Goal: Information Seeking & Learning: Learn about a topic

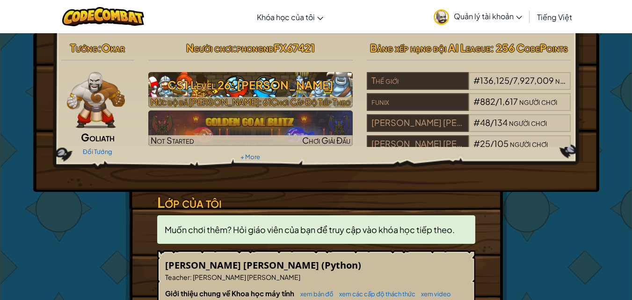
click at [276, 74] on h3 "CS1 Level 26: Wakka Maul" at bounding box center [250, 84] width 204 height 21
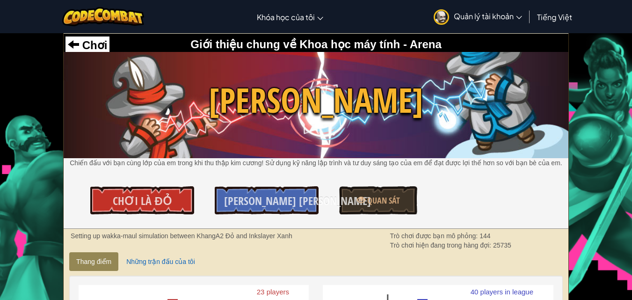
scroll to position [47, 0]
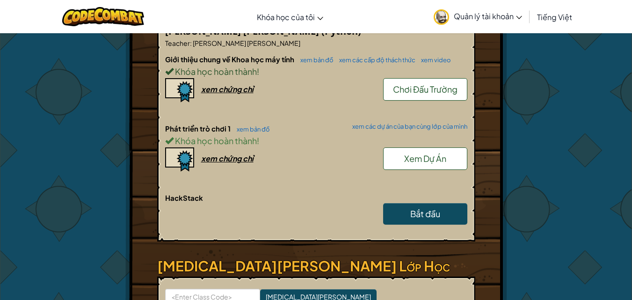
scroll to position [187, 0]
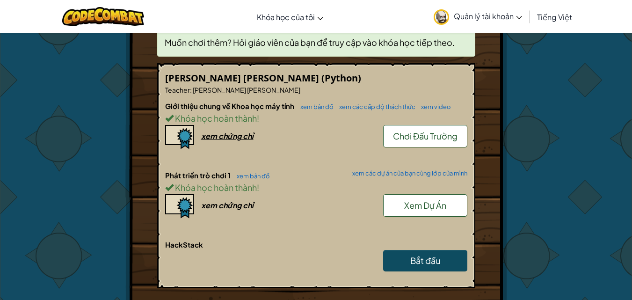
click at [440, 212] on link "Xem Dự Án" at bounding box center [425, 205] width 84 height 22
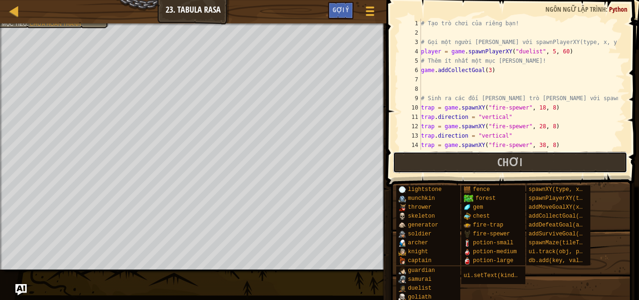
drag, startPoint x: 470, startPoint y: 158, endPoint x: 472, endPoint y: 164, distance: 6.4
click at [472, 164] on button "Chơi" at bounding box center [510, 163] width 234 height 22
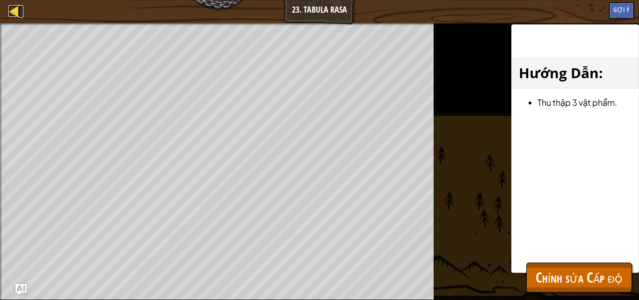
click at [13, 9] on div at bounding box center [14, 11] width 12 height 12
select select "vi"
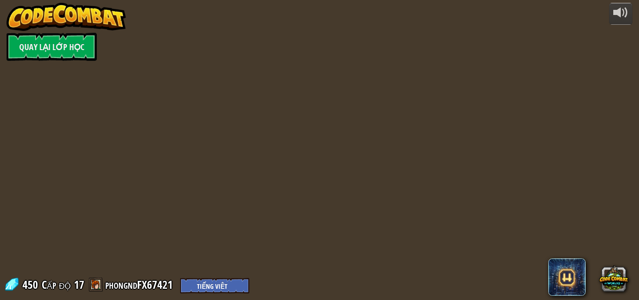
select select "vi"
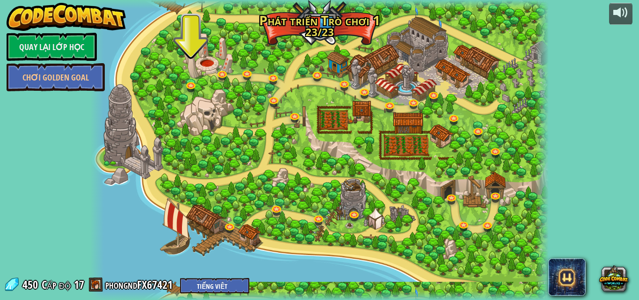
click at [229, 239] on div at bounding box center [319, 150] width 459 height 300
click at [231, 226] on link at bounding box center [231, 226] width 19 height 19
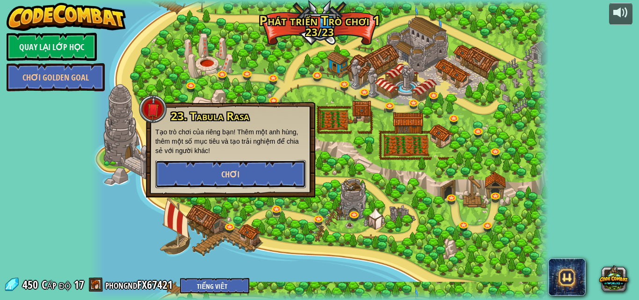
click at [254, 182] on button "Chơi" at bounding box center [230, 174] width 151 height 28
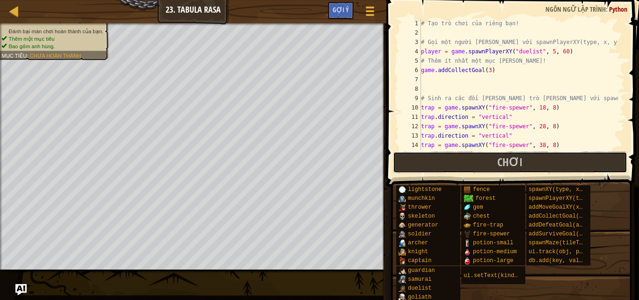
drag, startPoint x: 467, startPoint y: 159, endPoint x: 462, endPoint y: 162, distance: 5.7
click at [468, 159] on button "Chơi" at bounding box center [510, 163] width 234 height 22
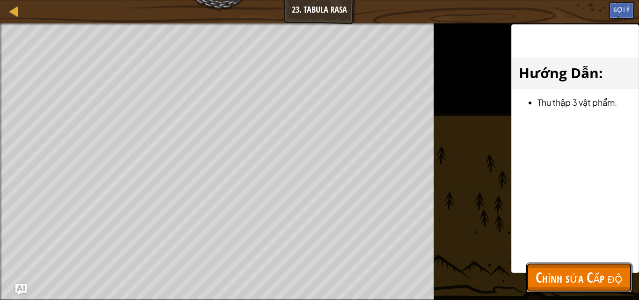
click at [576, 274] on span "Chỉnh sửa Cấp độ" at bounding box center [579, 277] width 87 height 19
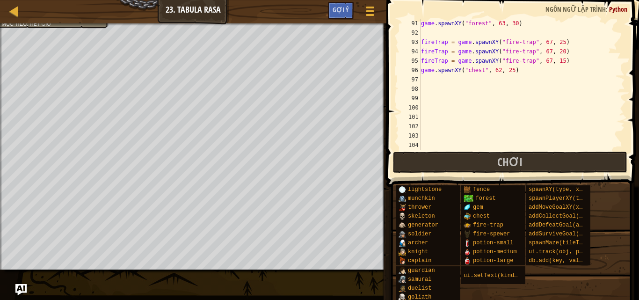
scroll to position [814, 0]
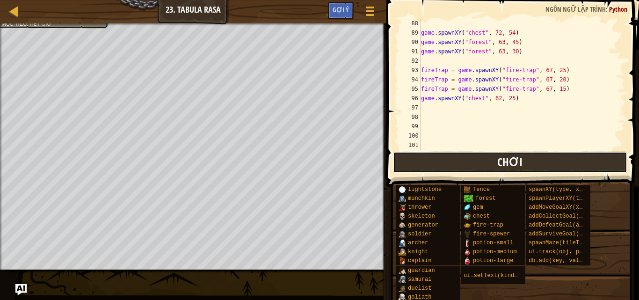
click at [515, 163] on span "Chơi" at bounding box center [509, 161] width 25 height 15
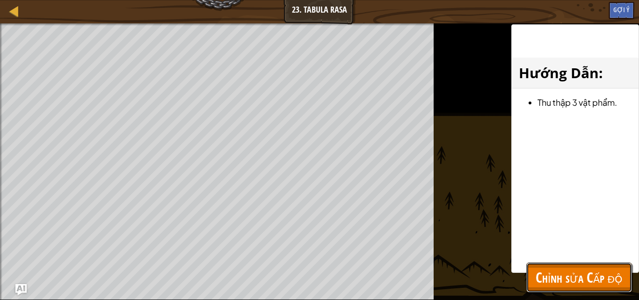
click at [536, 274] on span "Chỉnh sửa Cấp độ" at bounding box center [579, 277] width 87 height 19
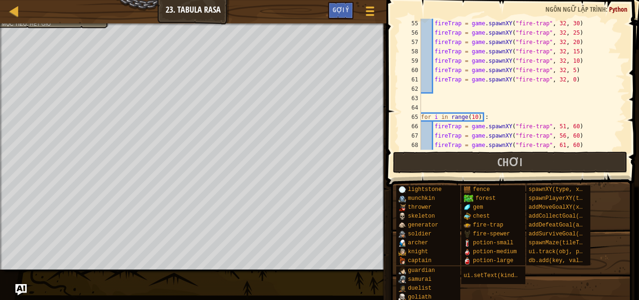
click at [590, 94] on div "fireTrap = game . spawnXY ( "fire-trap" , 32 , 30 ) fireTrap = game . spawnXY (…" at bounding box center [518, 94] width 199 height 150
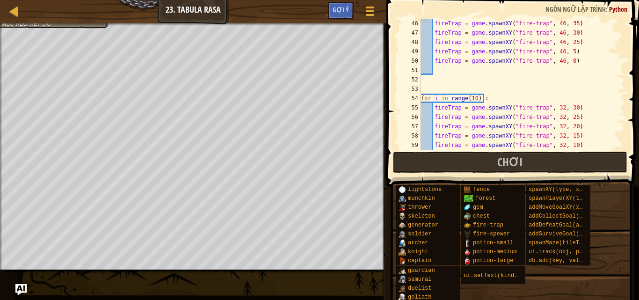
click at [559, 94] on div "fireTrap = game . spawnXY ( "fire-trap" , 46 , 35 ) fireTrap = game . spawnXY (…" at bounding box center [518, 94] width 199 height 150
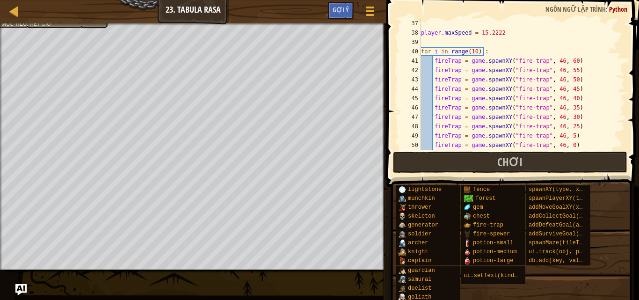
click at [559, 94] on div "player . maxSpeed = 15.2222 for i in range ( 10 ) : fireTrap = game . spawnXY (…" at bounding box center [518, 94] width 199 height 150
type textarea "fireTrap = game.spawnXY("fire-trap", 46, 40)"
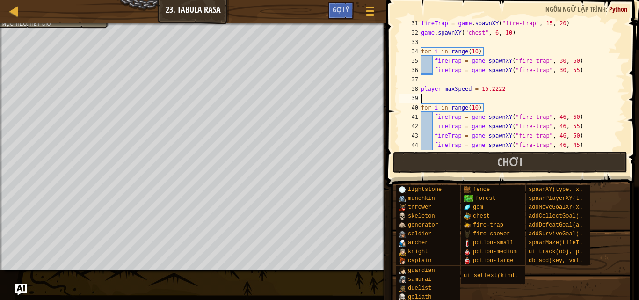
click at [559, 94] on div "fireTrap = game . spawnXY ( "fire-trap" , 15 , 20 ) game . spawnXY ( "chest" , …" at bounding box center [518, 94] width 199 height 150
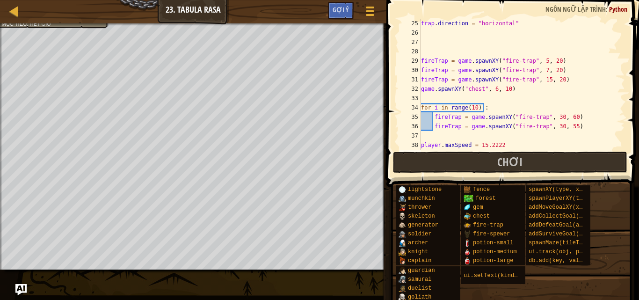
click at [559, 94] on div "trap . direction = "horizontal" fireTrap = game . spawnXY ( "fire-trap" , 5 , 2…" at bounding box center [518, 94] width 199 height 150
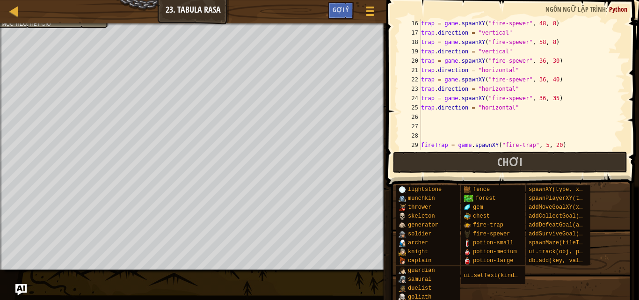
click at [559, 94] on div "trap = game . spawnXY ( "fire-spewer" , 48 , 8 ) trap . direction = "vertical" …" at bounding box center [518, 94] width 199 height 150
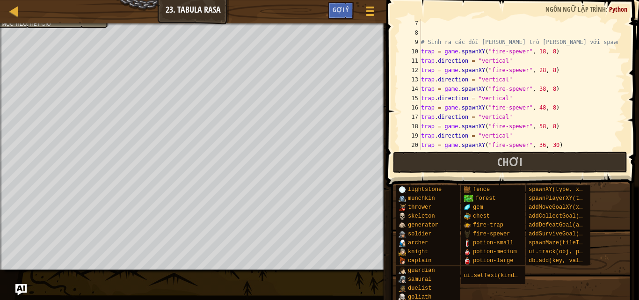
scroll to position [56, 0]
click at [546, 94] on div "# Sinh ra các đối tượng trong trò chơi với spawnXY(type, x, y) trap = game . sp…" at bounding box center [518, 94] width 199 height 150
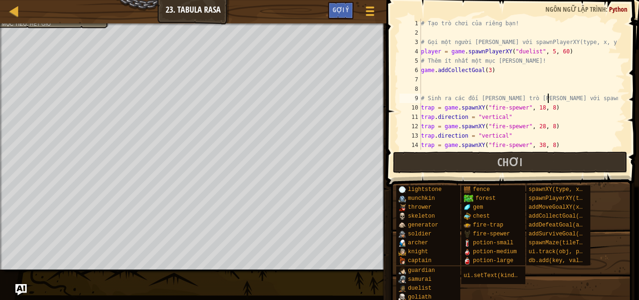
click at [546, 94] on div "# Tạo trò chơi của riêng bạn! # Gọi một người chơi với spawnPlayerXY(type, x, y…" at bounding box center [518, 94] width 199 height 150
type textarea "# Sinh ra các đối tượng trong trò chơi với spawnXY(type, x, y)"
click at [546, 94] on div "# Tạo trò chơi của riêng bạn! # Gọi một người chơi với spawnPlayerXY(type, x, y…" at bounding box center [518, 94] width 199 height 150
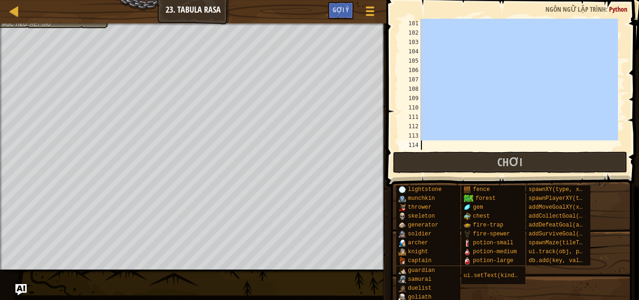
scroll to position [936, 0]
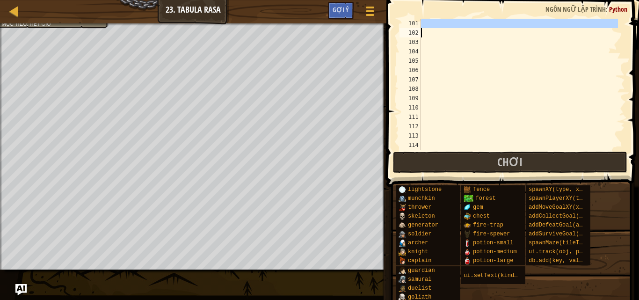
drag, startPoint x: 422, startPoint y: 50, endPoint x: 541, endPoint y: 31, distance: 120.7
click at [541, 31] on div at bounding box center [518, 94] width 199 height 150
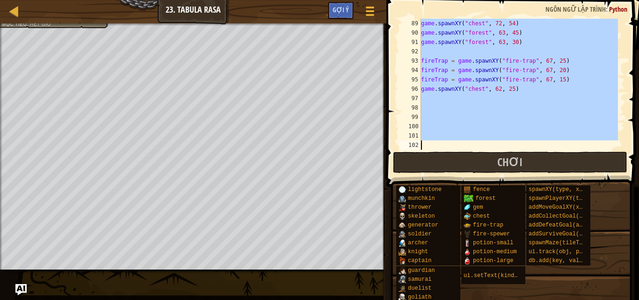
scroll to position [823, 0]
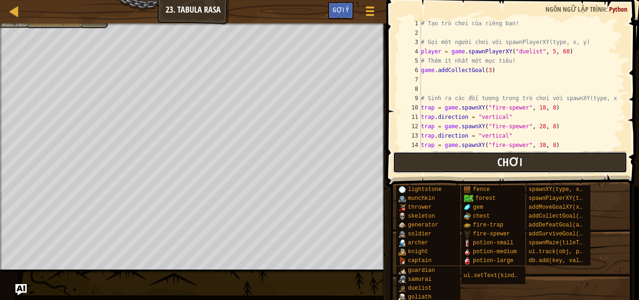
click at [466, 153] on button "Chơi" at bounding box center [510, 163] width 234 height 22
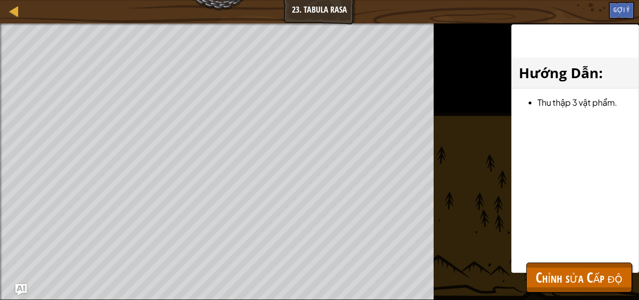
click at [559, 295] on div "Đánh bại màn chơi hoàn thành của bạn. Thêm một mục tiêu Bao gồm anh hùng. Mục t…" at bounding box center [319, 161] width 639 height 276
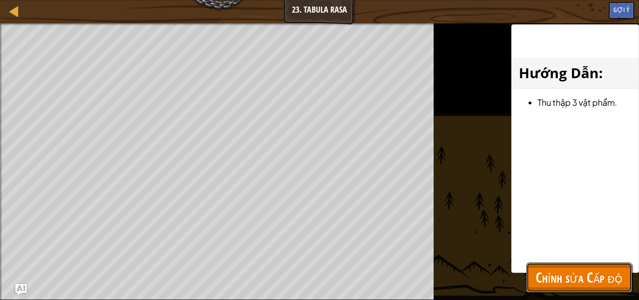
click at [557, 276] on span "Chỉnh sửa Cấp độ" at bounding box center [579, 277] width 87 height 19
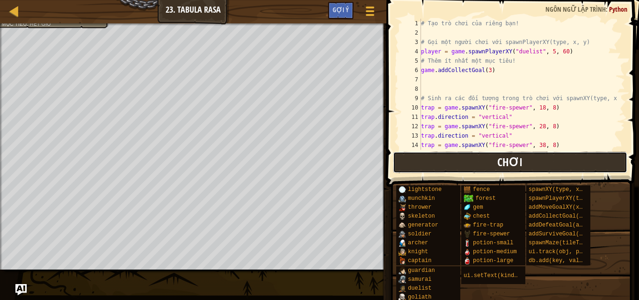
click at [412, 164] on button "Chơi" at bounding box center [510, 163] width 234 height 22
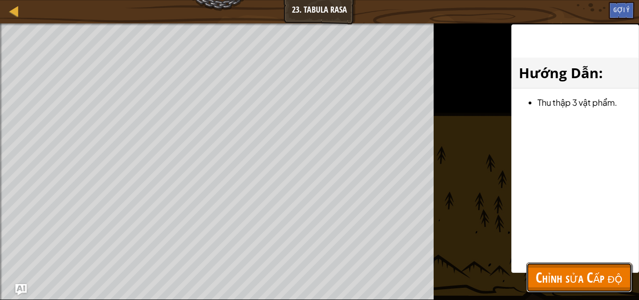
click at [526, 284] on button "Chỉnh sửa Cấp độ" at bounding box center [579, 277] width 106 height 30
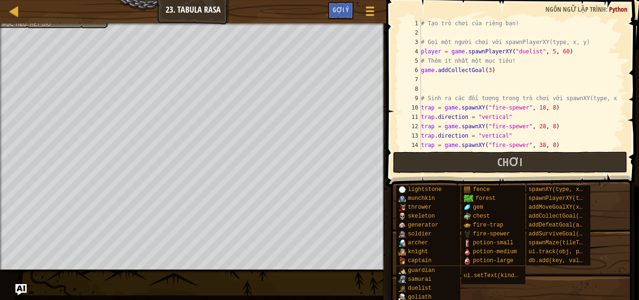
click at [501, 174] on span at bounding box center [514, 80] width 260 height 214
click at [504, 163] on span "Chơi" at bounding box center [509, 161] width 25 height 15
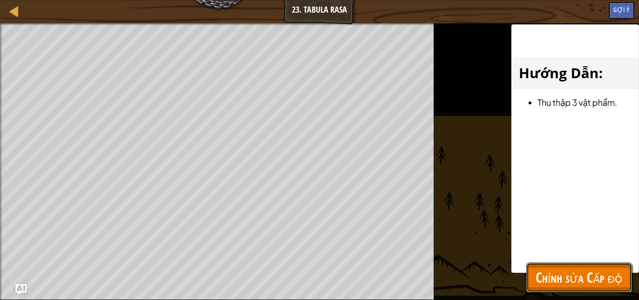
click at [536, 274] on span "Chỉnh sửa Cấp độ" at bounding box center [579, 277] width 87 height 19
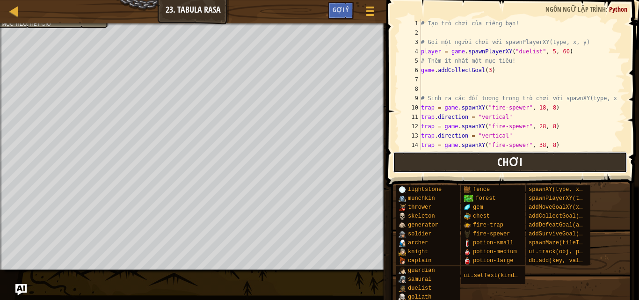
click at [521, 168] on span "Chơi" at bounding box center [509, 161] width 25 height 15
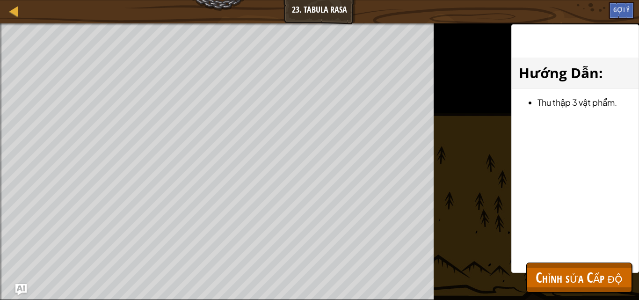
click at [513, 273] on div "Đánh bại màn chơi hoàn thành của bạn. Thêm một mục tiêu Bao gồm anh hùng. Mục t…" at bounding box center [319, 161] width 639 height 276
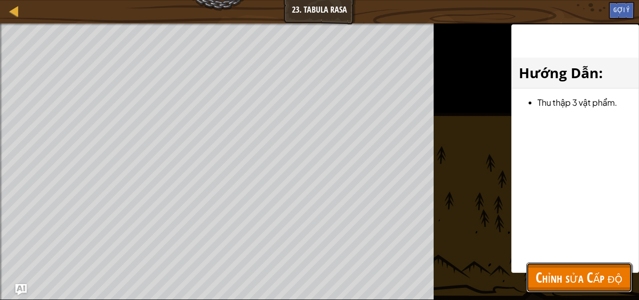
click at [544, 264] on button "Chỉnh sửa Cấp độ" at bounding box center [579, 277] width 106 height 30
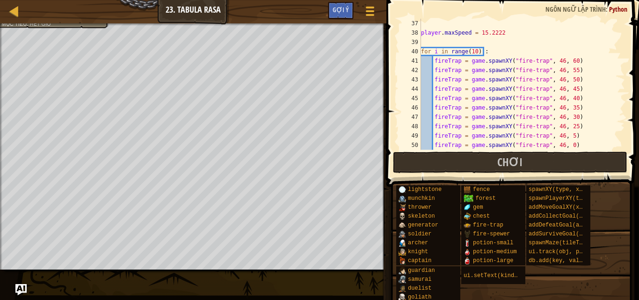
scroll to position [253, 0]
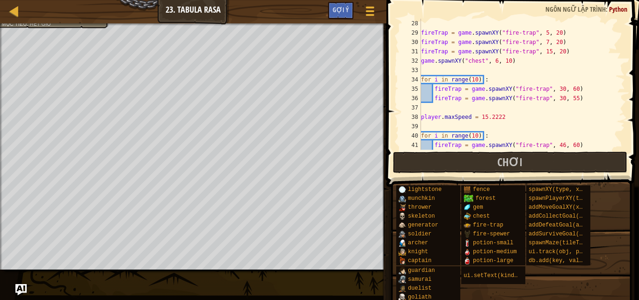
click at [442, 123] on div "fireTrap = game . spawnXY ( "fire-trap" , 5 , 20 ) fireTrap = game . spawnXY ( …" at bounding box center [518, 94] width 199 height 150
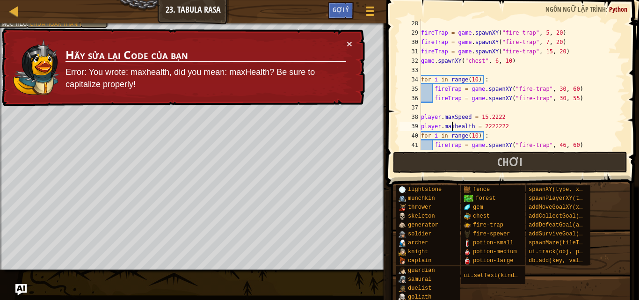
click at [451, 125] on div "fireTrap = game . spawnXY ( "fire-trap" , 5 , 20 ) fireTrap = game . spawnXY ( …" at bounding box center [518, 94] width 199 height 150
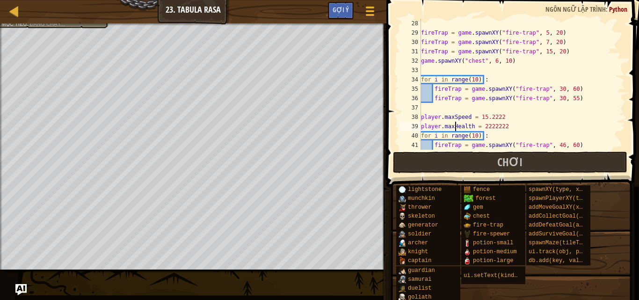
scroll to position [4, 3]
click at [520, 166] on span "Chơi" at bounding box center [509, 161] width 25 height 15
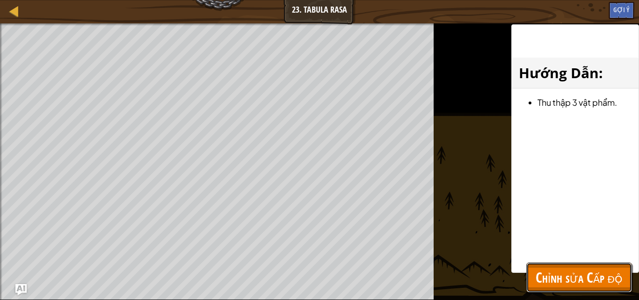
click at [554, 282] on span "Chỉnh sửa Cấp độ" at bounding box center [579, 277] width 87 height 19
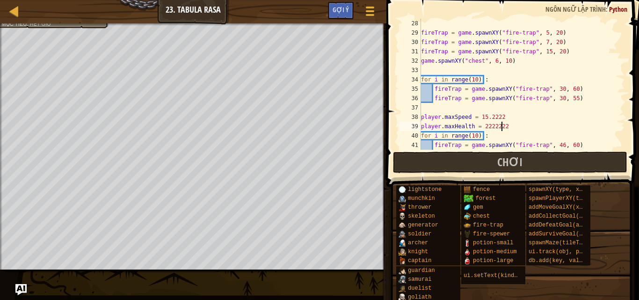
click at [511, 123] on div "fireTrap = game . spawnXY ( "fire-trap" , 5 , 20 ) fireTrap = game . spawnXY ( …" at bounding box center [518, 94] width 199 height 150
click at [520, 160] on span "Chơi" at bounding box center [509, 161] width 25 height 15
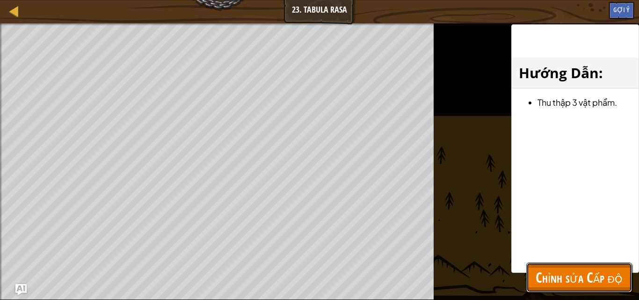
click at [565, 269] on span "Chỉnh sửa Cấp độ" at bounding box center [579, 277] width 87 height 19
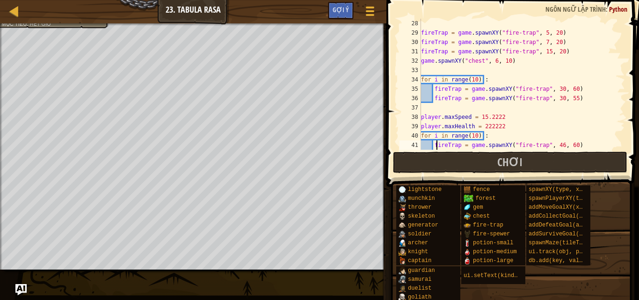
click at [436, 148] on div "fireTrap = game . spawnXY ( "fire-trap" , 5 , 20 ) fireTrap = game . spawnXY ( …" at bounding box center [518, 94] width 199 height 150
click at [434, 168] on button "Chơi" at bounding box center [510, 163] width 234 height 22
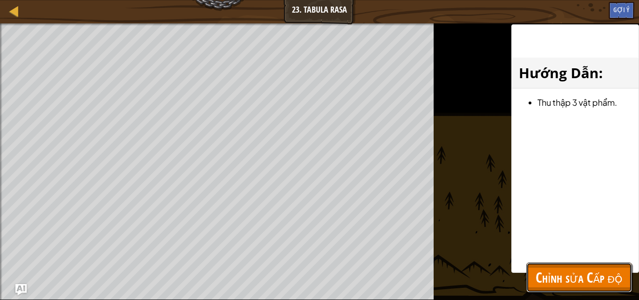
click at [575, 284] on span "Chỉnh sửa Cấp độ" at bounding box center [579, 277] width 87 height 19
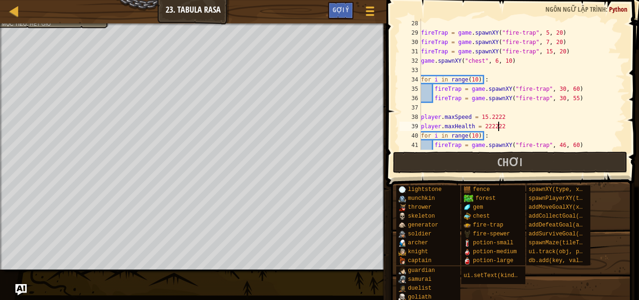
click at [498, 129] on div "fireTrap = game . spawnXY ( "fire-trap" , 5 , 20 ) fireTrap = game . spawnXY ( …" at bounding box center [518, 94] width 199 height 150
click at [515, 162] on span "Chơi" at bounding box center [509, 161] width 25 height 15
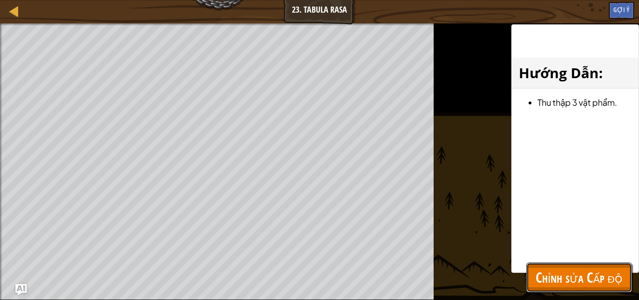
click at [546, 281] on span "Chỉnh sửa Cấp độ" at bounding box center [579, 277] width 87 height 19
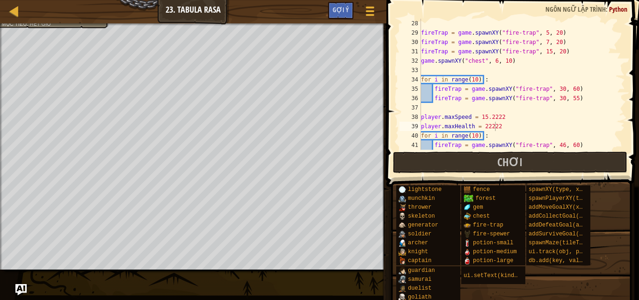
click at [428, 175] on span at bounding box center [514, 80] width 260 height 214
click at [426, 167] on button "Chơi" at bounding box center [510, 163] width 234 height 22
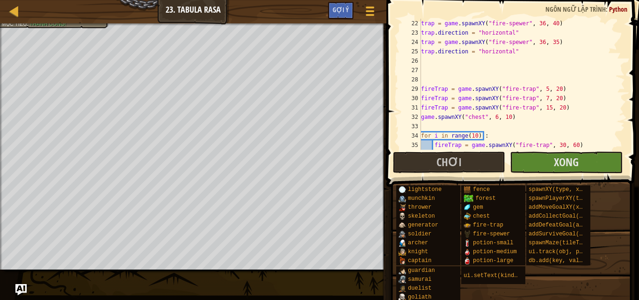
scroll to position [168, 0]
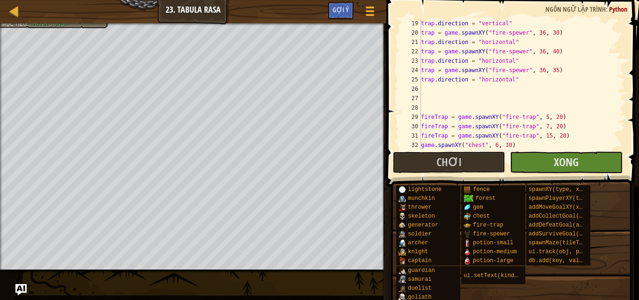
drag, startPoint x: 420, startPoint y: 32, endPoint x: 520, endPoint y: 44, distance: 101.3
click at [520, 44] on div "player.maxHealth = 22222 19 20 21 22 23 24 25 26 27 28 29 30 31 32 33 trap . di…" at bounding box center [511, 84] width 227 height 131
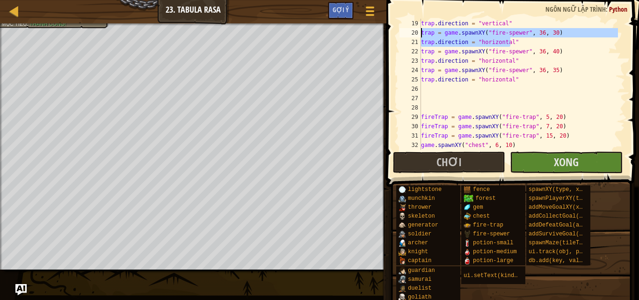
drag, startPoint x: 521, startPoint y: 43, endPoint x: 417, endPoint y: 29, distance: 104.3
click at [417, 29] on div "player.maxHealth = 22222 19 20 21 22 23 24 25 26 27 28 29 30 31 32 33 trap . di…" at bounding box center [511, 84] width 227 height 131
type textarea "trap = game.spawnXY("fire-spewer", 36, 30) trap.direction = "horizontal""
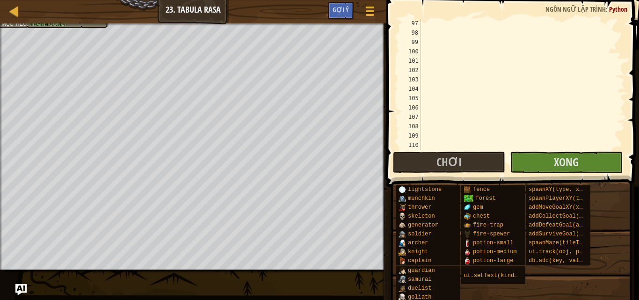
scroll to position [842, 0]
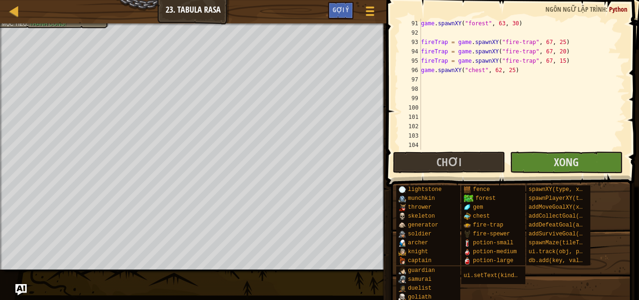
click at [429, 88] on div "game . spawnXY ( "forest" , 63 , 30 ) fireTrap = game . spawnXY ( "fire-trap" ,…" at bounding box center [518, 94] width 199 height 150
click at [422, 85] on div "game . spawnXY ( "forest" , 63 , 30 ) fireTrap = game . spawnXY ( "fire-trap" ,…" at bounding box center [518, 94] width 199 height 150
paste textarea "trap.direction = "horizontal""
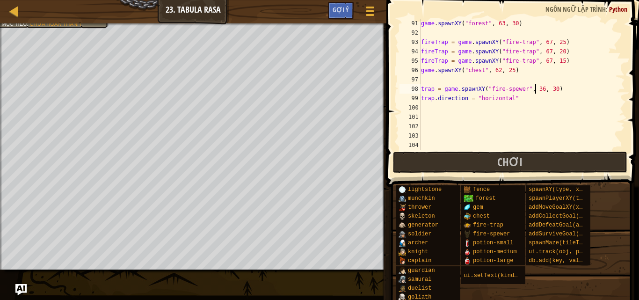
click at [536, 92] on div "game . spawnXY ( "forest" , 63 , 30 ) fireTrap = game . spawnXY ( "fire-trap" ,…" at bounding box center [518, 94] width 199 height 150
click at [518, 168] on span "Chơi" at bounding box center [509, 161] width 25 height 15
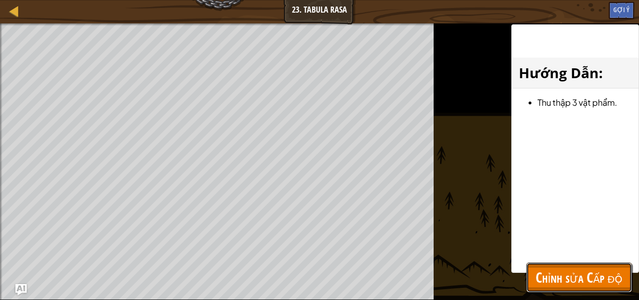
click at [578, 267] on button "Chỉnh sửa Cấp độ" at bounding box center [579, 277] width 106 height 30
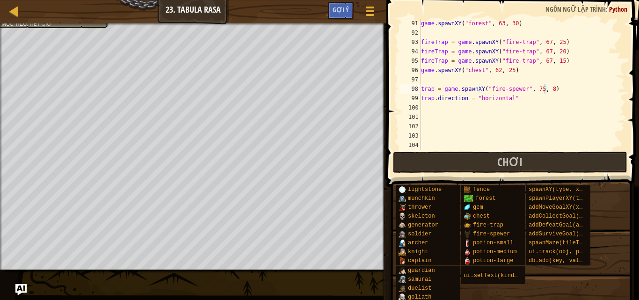
scroll to position [4, 8]
click at [448, 101] on div "game . spawnXY ( "forest" , 63 , 30 ) fireTrap = game . spawnXY ( "fire-trap" ,…" at bounding box center [518, 94] width 199 height 150
click at [531, 87] on div "game . spawnXY ( "forest" , 63 , 30 ) fireTrap = game . spawnXY ( "fire-trap" ,…" at bounding box center [518, 94] width 199 height 150
click at [537, 89] on div "game . spawnXY ( "forest" , 63 , 30 ) fireTrap = game . spawnXY ( "fire-trap" ,…" at bounding box center [518, 94] width 199 height 150
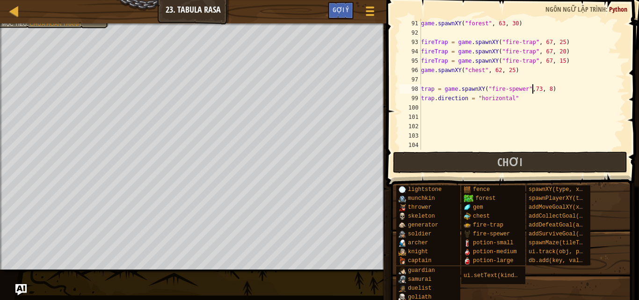
click at [527, 92] on div "game . spawnXY ( "forest" , 63 , 30 ) fireTrap = game . spawnXY ( "fire-trap" ,…" at bounding box center [518, 94] width 199 height 150
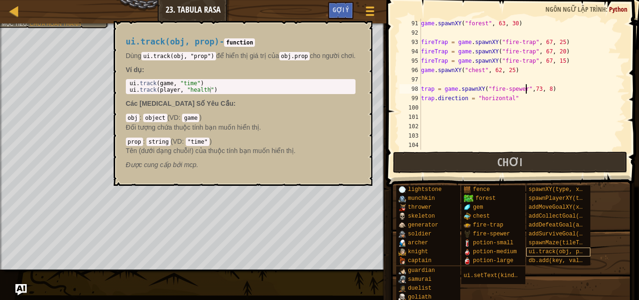
type textarea "trap = game.spawnXY("fire-spewer", 73, 8)"
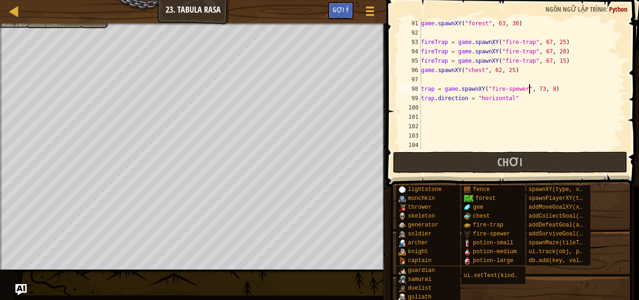
click at [548, 119] on div "game . spawnXY ( "forest" , 63 , 30 ) fireTrap = game . spawnXY ( "fire-trap" ,…" at bounding box center [518, 94] width 199 height 150
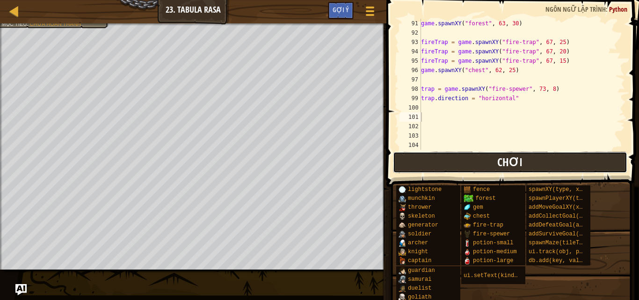
click at [539, 157] on button "Chơi" at bounding box center [510, 163] width 234 height 22
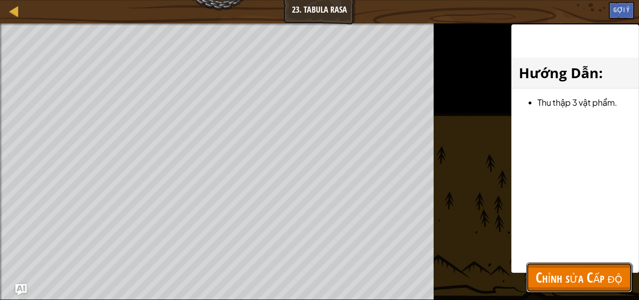
click at [566, 271] on span "Chỉnh sửa Cấp độ" at bounding box center [579, 277] width 87 height 19
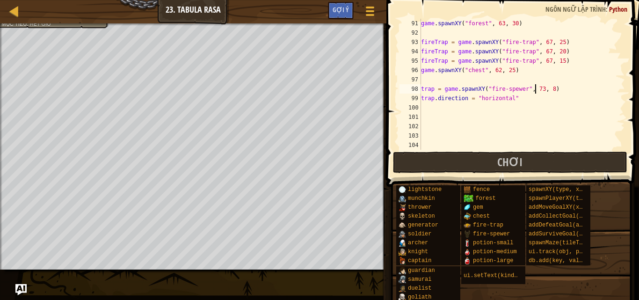
click at [537, 88] on div "game . spawnXY ( "forest" , 63 , 30 ) fireTrap = game . spawnXY ( "fire-trap" ,…" at bounding box center [518, 94] width 199 height 150
type textarea "trap = game.spawnXY("fire-spewer", 72, 8)"
click at [520, 111] on div "game . spawnXY ( "forest" , 63 , 30 ) fireTrap = game . spawnXY ( "fire-trap" ,…" at bounding box center [518, 94] width 199 height 150
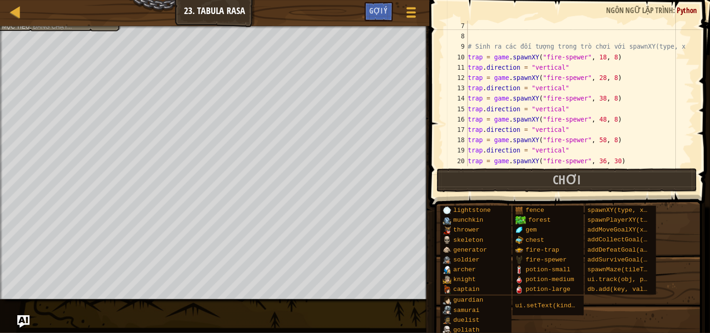
scroll to position [56, 0]
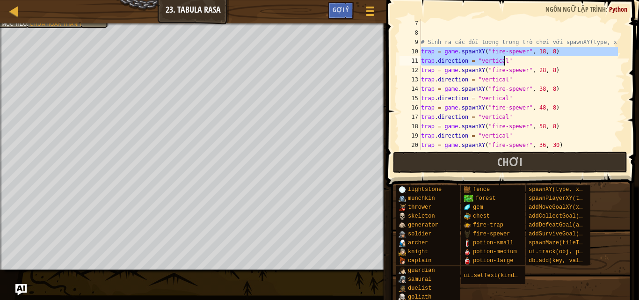
drag, startPoint x: 422, startPoint y: 51, endPoint x: 563, endPoint y: 58, distance: 141.0
click at [563, 58] on div "# Sinh ra các đối tượng trong trò chơi với spawnXY(type, x, y) trap = game . sp…" at bounding box center [518, 94] width 199 height 150
type textarea "trap = game.spawnXY("fire-spewer", 18, 8) trap.direction = "vertical""
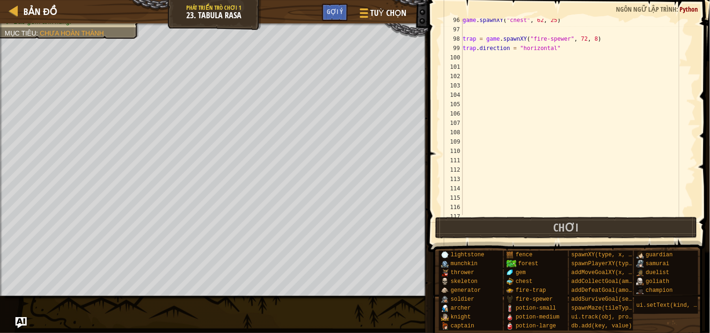
scroll to position [892, 0]
click at [545, 67] on div "game . spawnXY ( "chest" , 62 , 25 ) trap = game . spawnXY ( "fire-spewer" , 72…" at bounding box center [575, 122] width 228 height 215
click at [543, 55] on div "game . spawnXY ( "chest" , 62 , 25 ) trap = game . spawnXY ( "fire-spewer" , 72…" at bounding box center [575, 122] width 228 height 215
paste textarea "trap.direction = "vertical""
click at [581, 57] on div "game . spawnXY ( "chest" , 62 , 25 ) trap = game . spawnXY ( "fire-spewer" , 72…" at bounding box center [575, 122] width 228 height 215
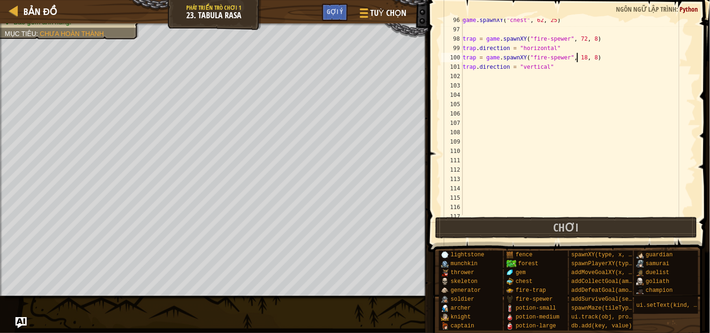
click at [576, 59] on div "game . spawnXY ( "chest" , 62 , 25 ) trap = game . spawnXY ( "fire-spewer" , 72…" at bounding box center [575, 122] width 228 height 215
type textarea "trap = game.spawnXY("fire-spewer", 72, 8)"
click at [635, 231] on button "Chơi" at bounding box center [566, 228] width 262 height 22
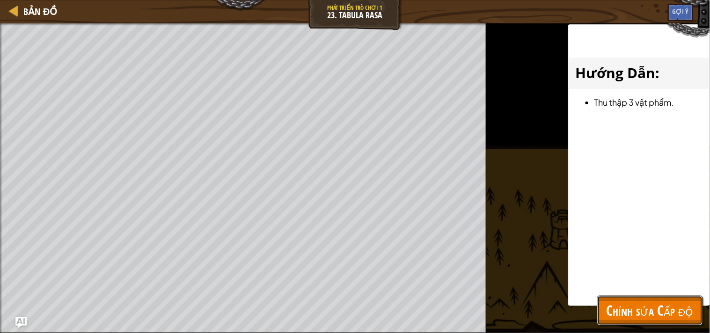
click at [618, 299] on span "Chỉnh sửa Cấp độ" at bounding box center [649, 310] width 87 height 19
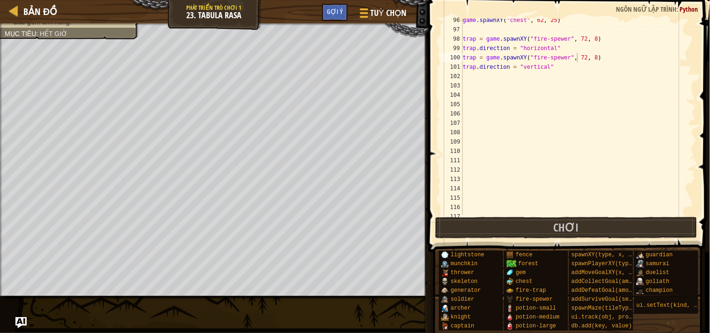
click at [470, 80] on div "game . spawnXY ( "chest" , 62 , 25 ) trap = game . spawnXY ( "fire-spewer" , 72…" at bounding box center [575, 122] width 228 height 215
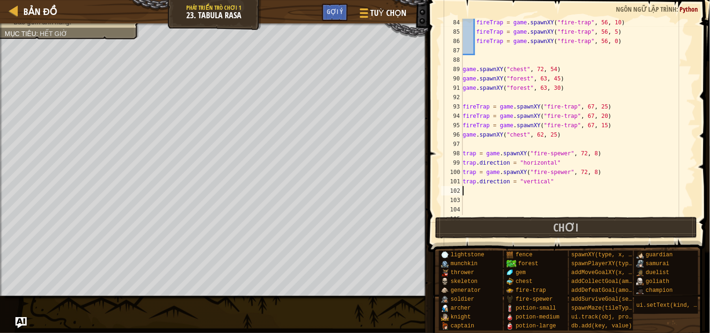
scroll to position [778, 0]
click at [534, 69] on div "fireTrap = game . spawnXY ( "fire-trap" , 56 , 10 ) fireTrap = game . spawnXY (…" at bounding box center [575, 125] width 228 height 215
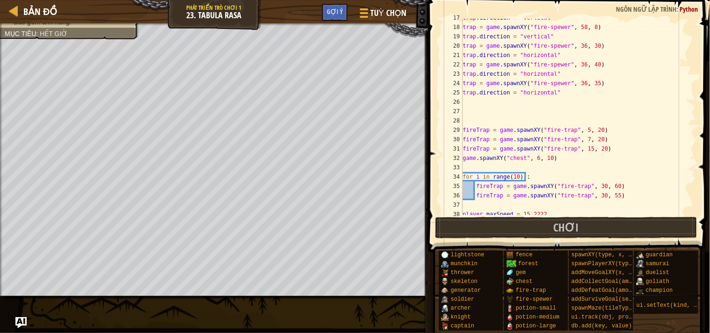
scroll to position [155, 0]
click at [529, 154] on div "trap . direction = "vertical" trap = game . spawnXY ( "fire-spewer" , 58 , 8 ) …" at bounding box center [575, 120] width 228 height 215
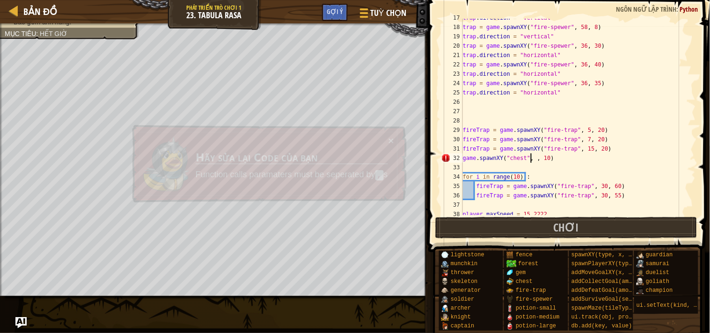
scroll to position [4, 6]
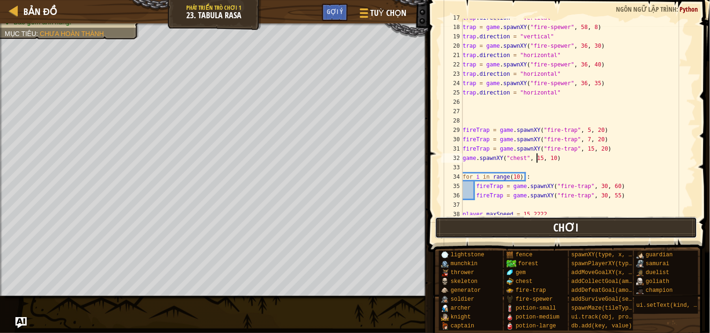
click at [613, 233] on button "Chơi" at bounding box center [566, 228] width 262 height 22
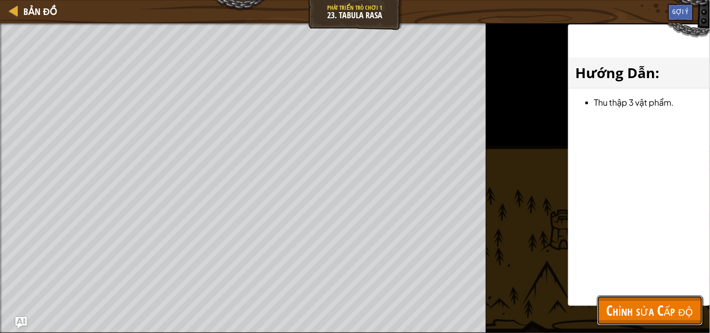
click at [639, 299] on span "Chỉnh sửa Cấp độ" at bounding box center [649, 310] width 87 height 19
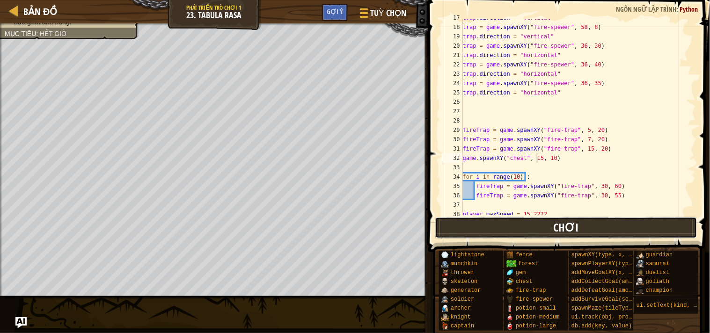
click at [445, 234] on button "Chơi" at bounding box center [566, 228] width 262 height 22
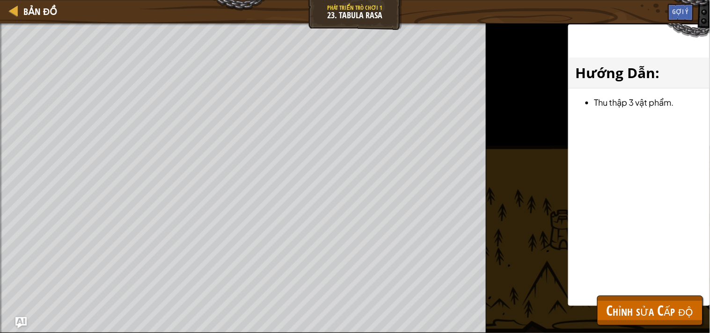
click at [631, 288] on div "Hướng Dẫn : Thu thập 3 vật phẩm." at bounding box center [639, 165] width 142 height 282
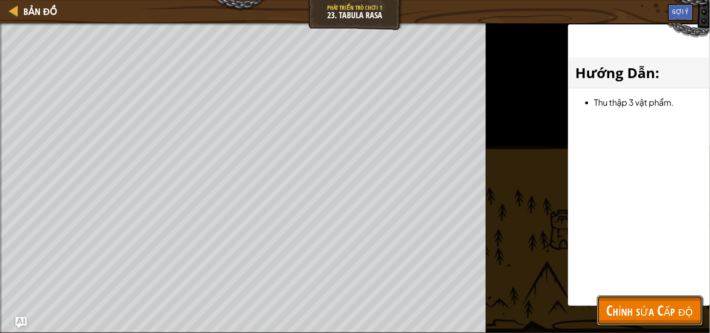
click at [632, 299] on span "Chỉnh sửa Cấp độ" at bounding box center [649, 310] width 87 height 19
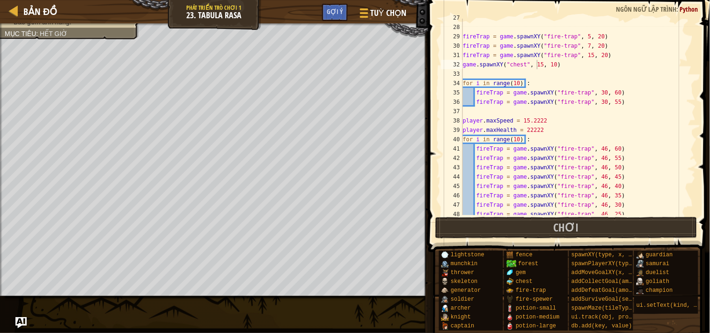
scroll to position [4, 6]
click at [536, 119] on div "fireTrap = game . spawnXY ( "fire-trap" , 5 , 20 ) fireTrap = game . spawnXY ( …" at bounding box center [575, 120] width 228 height 215
drag, startPoint x: 531, startPoint y: 119, endPoint x: 565, endPoint y: 119, distance: 34.6
click at [534, 119] on div "fireTrap = game . spawnXY ( "fire-trap" , 5 , 20 ) fireTrap = game . spawnXY ( …" at bounding box center [575, 120] width 228 height 215
click at [532, 128] on div "fireTrap = game . spawnXY ( "fire-trap" , 5 , 20 ) fireTrap = game . spawnXY ( …" at bounding box center [575, 120] width 228 height 215
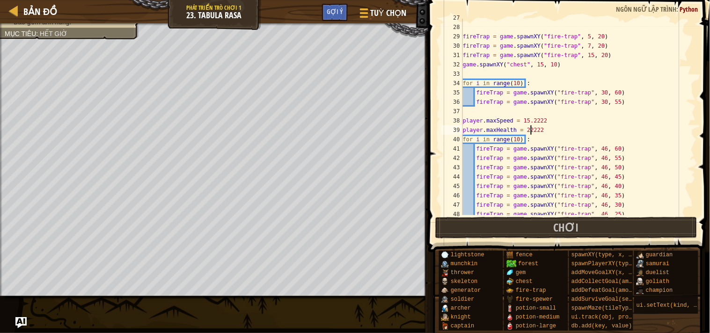
click at [541, 118] on div "fireTrap = game . spawnXY ( "fire-trap" , 5 , 20 ) fireTrap = game . spawnXY ( …" at bounding box center [575, 120] width 228 height 215
click at [546, 221] on button "Chơi" at bounding box center [566, 228] width 262 height 22
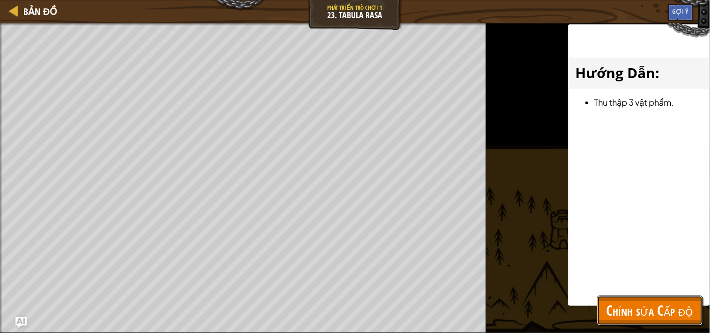
click at [597, 299] on button "Chỉnh sửa Cấp độ" at bounding box center [650, 311] width 106 height 30
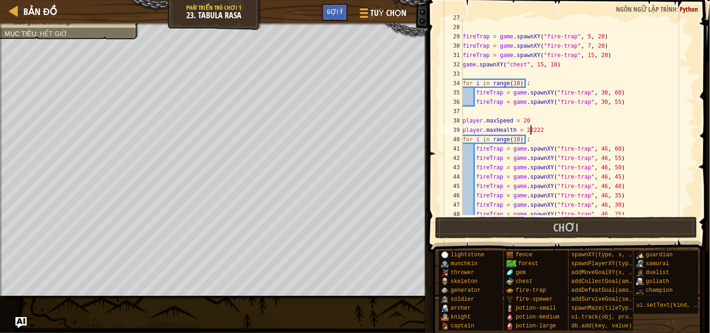
click at [531, 133] on div "fireTrap = game . spawnXY ( "fire-trap" , 5 , 20 ) fireTrap = game . spawnXY ( …" at bounding box center [575, 120] width 228 height 215
click at [538, 134] on div "fireTrap = game . spawnXY ( "fire-trap" , 5 , 20 ) fireTrap = game . spawnXY ( …" at bounding box center [575, 120] width 228 height 215
type textarea "player.maxHealth = 9999"
click at [639, 223] on button "Chơi" at bounding box center [566, 228] width 262 height 22
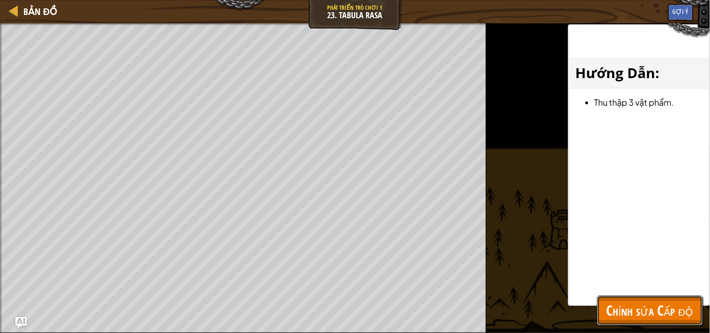
click at [600, 299] on button "Chỉnh sửa Cấp độ" at bounding box center [650, 311] width 106 height 30
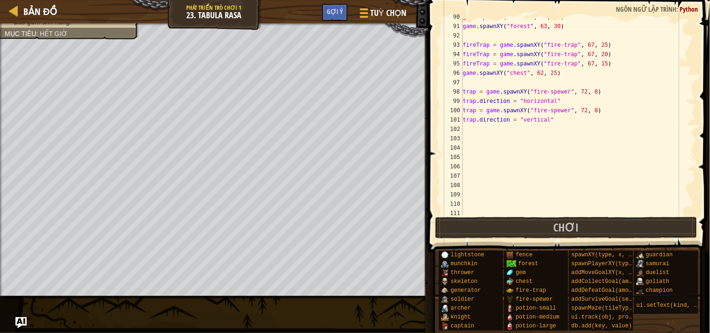
scroll to position [4, 0]
click at [508, 138] on div "game . spawnXY ( "forest" , 63 , 45 ) game . spawnXY ( "forest" , 63 , 30 ) fir…" at bounding box center [575, 119] width 228 height 215
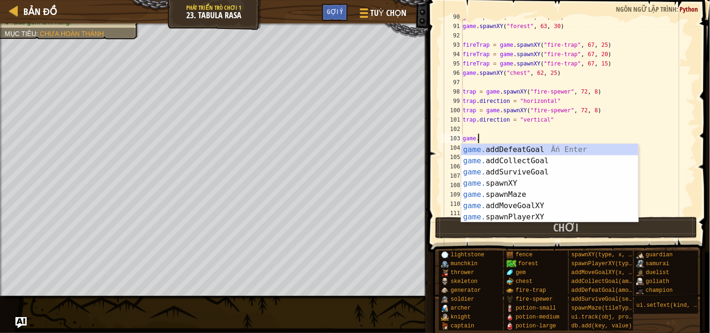
scroll to position [4, 0]
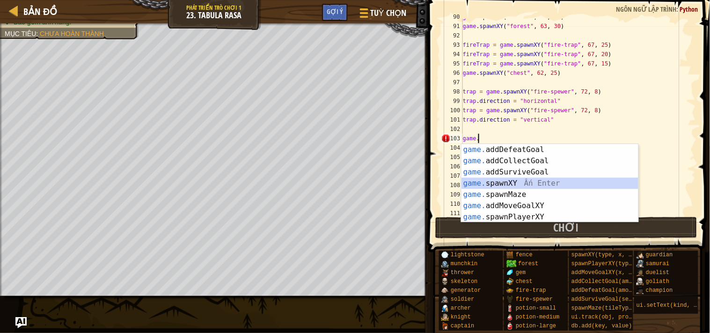
click at [532, 179] on div "game. addDefeatGoal Ấn Enter game. addCollectGoal Ấn Enter game. addSurviveGoal…" at bounding box center [549, 194] width 177 height 101
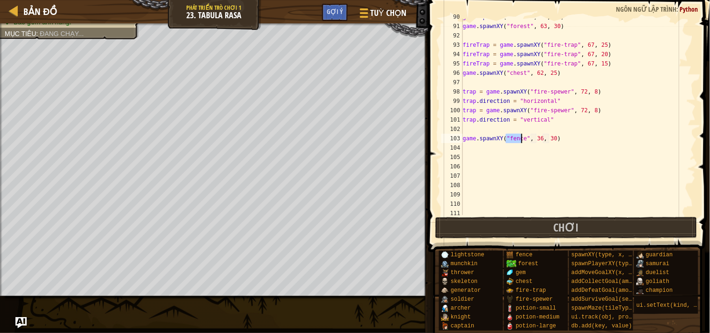
click at [464, 138] on div "game . spawnXY ( "forest" , 63 , 45 ) game . spawnXY ( "forest" , 63 , 30 ) fir…" at bounding box center [575, 119] width 228 height 215
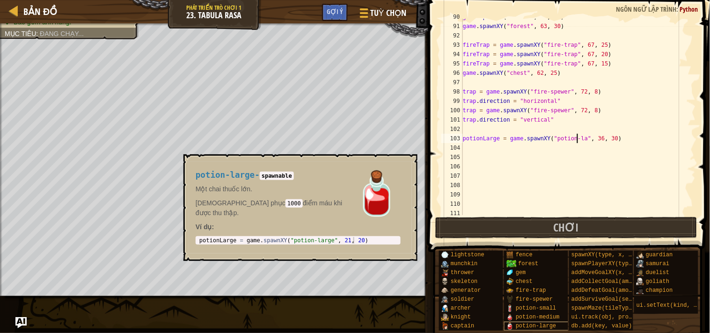
scroll to position [4, 10]
type textarea "potionLarge = game.spawnXY("potion-large", 36, 30)"
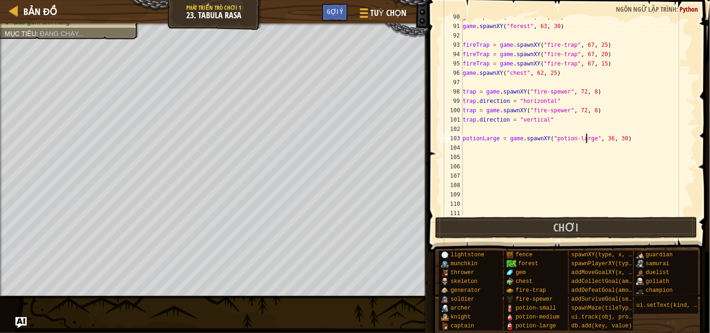
click at [481, 130] on div "game . spawnXY ( "forest" , 63 , 45 ) game . spawnXY ( "forest" , 63 , 30 ) fir…" at bounding box center [575, 119] width 228 height 215
type textarea "for i in range(5) :"
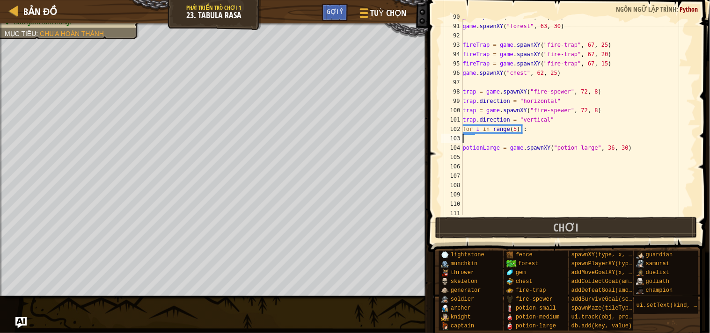
scroll to position [4, 0]
type textarea "potionLarge = game.spawnXY("potion-large", 36, 30)"
click at [528, 156] on div "game . spawnXY ( "forest" , 63 , 45 ) game . spawnXY ( "forest" , 63 , 30 ) fir…" at bounding box center [575, 119] width 228 height 215
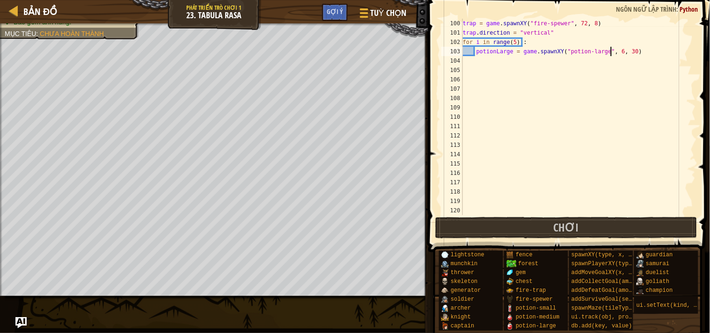
scroll to position [4, 13]
click at [631, 217] on button "Chơi" at bounding box center [566, 228] width 262 height 22
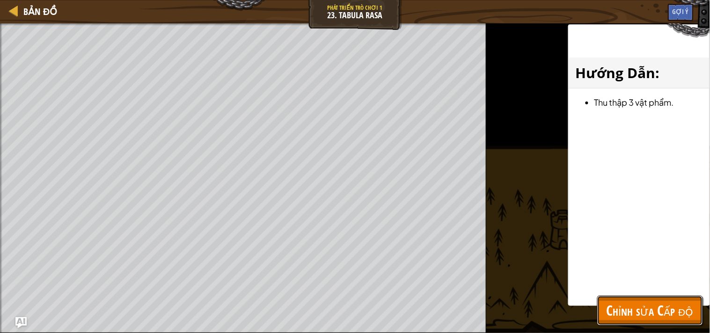
click at [627, 299] on span "Chỉnh sửa Cấp độ" at bounding box center [649, 310] width 87 height 19
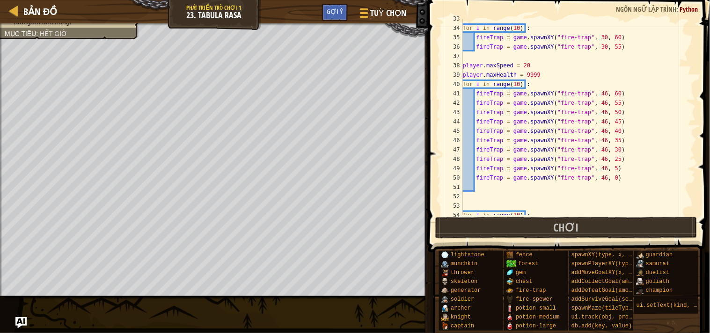
scroll to position [241, 0]
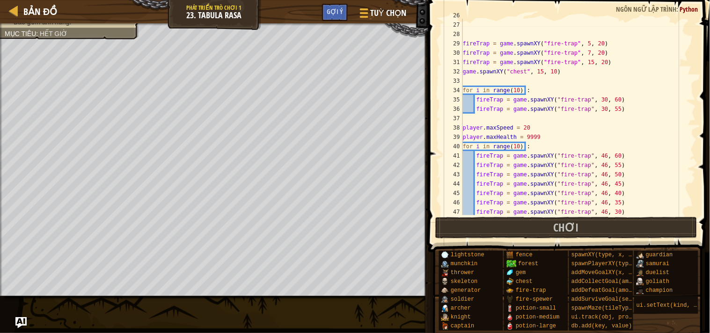
click at [532, 126] on div "fireTrap = game . spawnXY ( "fire-trap" , 5 , 20 ) fireTrap = game . spawnXY ( …" at bounding box center [575, 118] width 228 height 215
type textarea "player.maxSpeed = 20,9999999999999999999999999999999999"
click at [526, 122] on div "fireTrap = game . spawnXY ( "fire-trap" , 5 , 20 ) fireTrap = game . spawnXY ( …" at bounding box center [575, 118] width 228 height 215
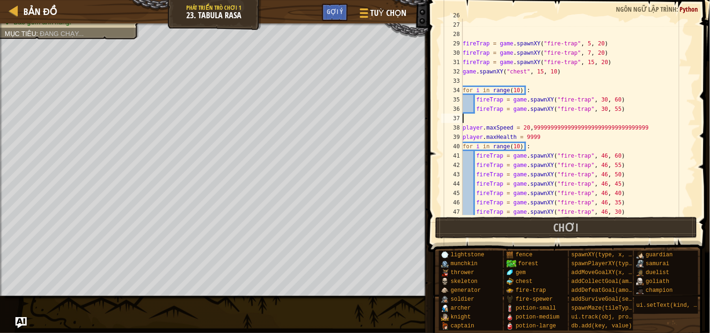
scroll to position [4, 0]
click at [527, 132] on div "fireTrap = game . spawnXY ( "fire-trap" , 5 , 20 ) fireTrap = game . spawnXY ( …" at bounding box center [575, 118] width 228 height 215
click at [557, 141] on div "fireTrap = game . spawnXY ( "fire-trap" , 5 , 20 ) fireTrap = game . spawnXY ( …" at bounding box center [575, 118] width 228 height 215
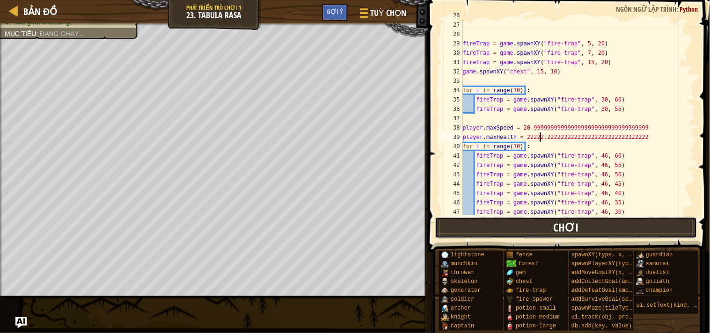
click at [523, 232] on button "Chơi" at bounding box center [566, 228] width 262 height 22
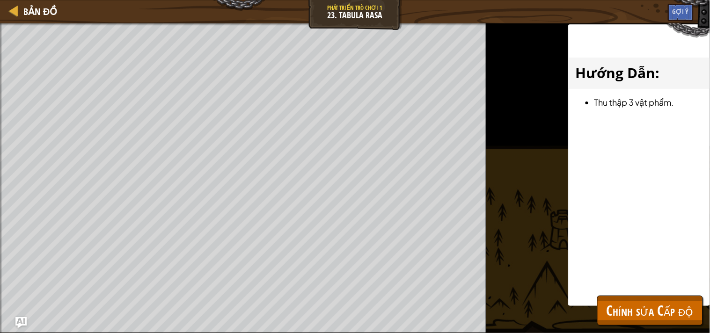
click at [627, 293] on div "Hướng Dẫn : Thu thập 3 vật phẩm." at bounding box center [639, 165] width 142 height 282
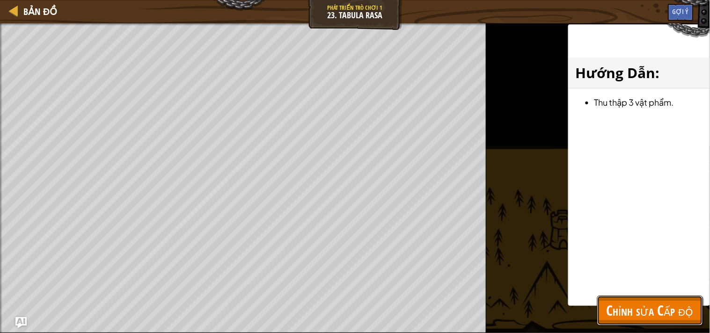
click at [633, 299] on span "Chỉnh sửa Cấp độ" at bounding box center [649, 310] width 87 height 19
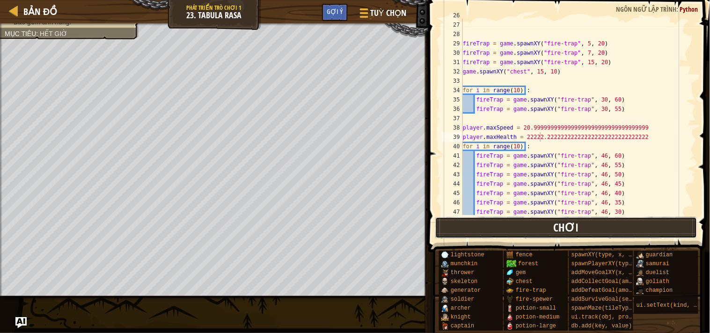
click at [610, 233] on button "Chơi" at bounding box center [566, 228] width 262 height 22
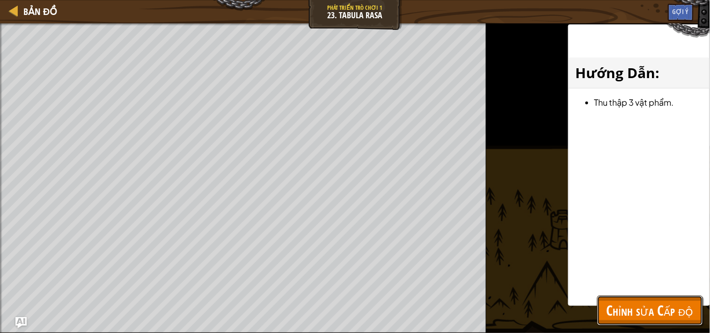
click at [633, 299] on button "Chỉnh sửa Cấp độ" at bounding box center [650, 311] width 106 height 30
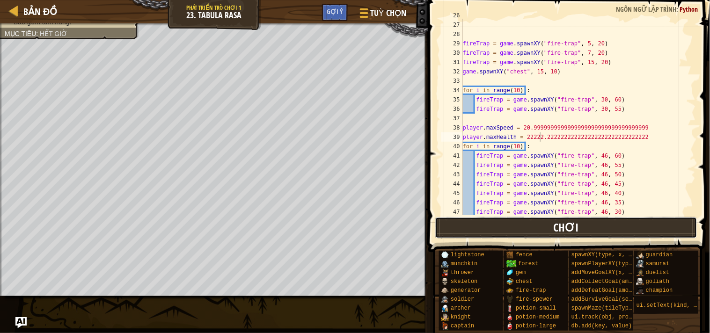
click at [560, 238] on button "Chơi" at bounding box center [566, 228] width 262 height 22
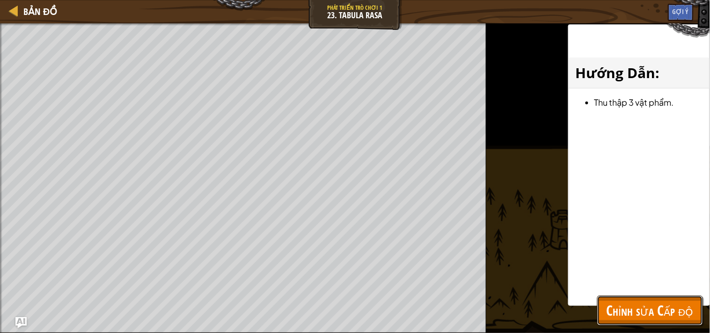
click at [639, 299] on span "Chỉnh sửa Cấp độ" at bounding box center [649, 310] width 87 height 19
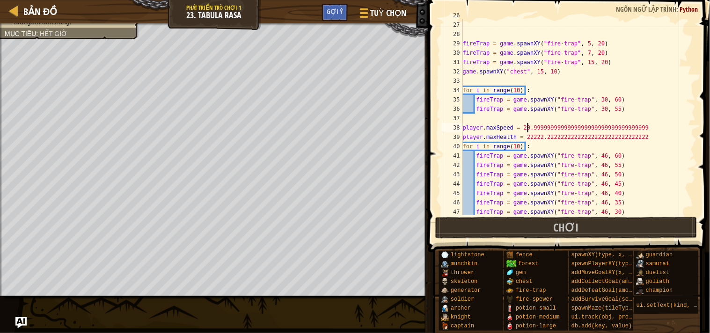
click at [529, 123] on div "fireTrap = game . spawnXY ( "fire-trap" , 5 , 20 ) fireTrap = game . spawnXY ( …" at bounding box center [575, 118] width 228 height 215
type textarea "player.maxSpeed = 29.9999999999999999999999999999999999"
click at [564, 221] on span "Chơi" at bounding box center [565, 227] width 25 height 15
click at [492, 231] on button "Chơi" at bounding box center [566, 228] width 262 height 22
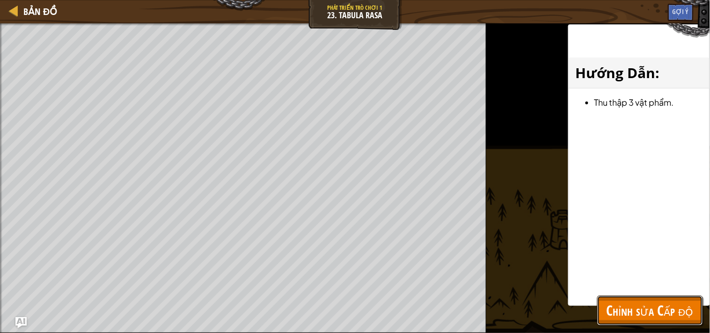
click at [618, 299] on span "Chỉnh sửa Cấp độ" at bounding box center [649, 310] width 87 height 19
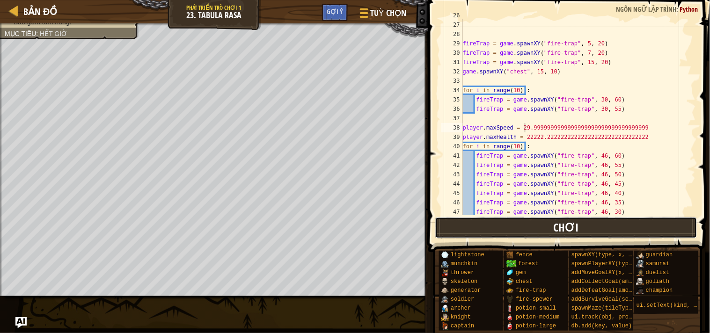
click at [639, 229] on button "Chơi" at bounding box center [566, 228] width 262 height 22
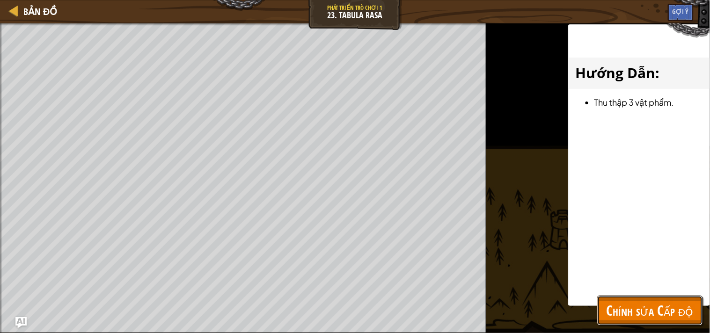
click at [619, 299] on span "Chỉnh sửa Cấp độ" at bounding box center [649, 310] width 87 height 19
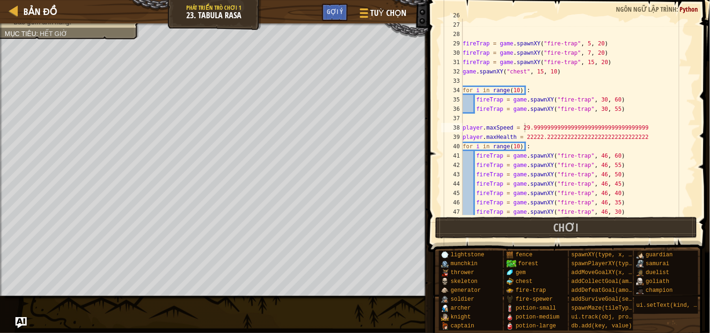
click at [550, 240] on span at bounding box center [569, 113] width 289 height 280
click at [550, 228] on button "Chơi" at bounding box center [566, 228] width 262 height 22
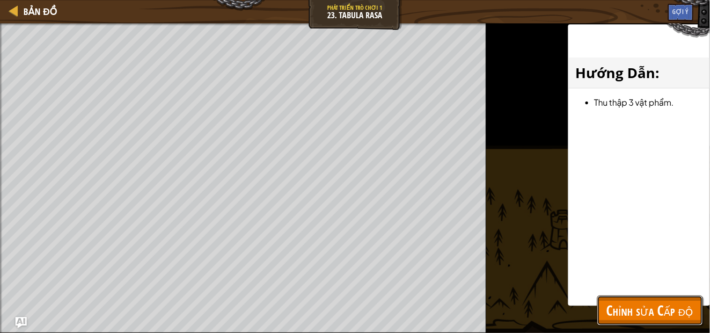
click at [618, 299] on span "Chỉnh sửa Cấp độ" at bounding box center [649, 310] width 87 height 19
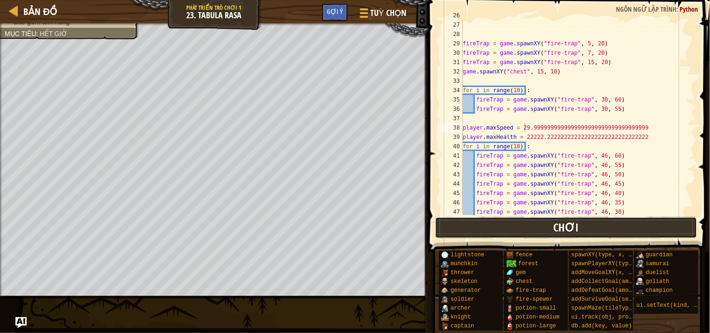
click at [584, 230] on button "Chơi" at bounding box center [566, 228] width 262 height 22
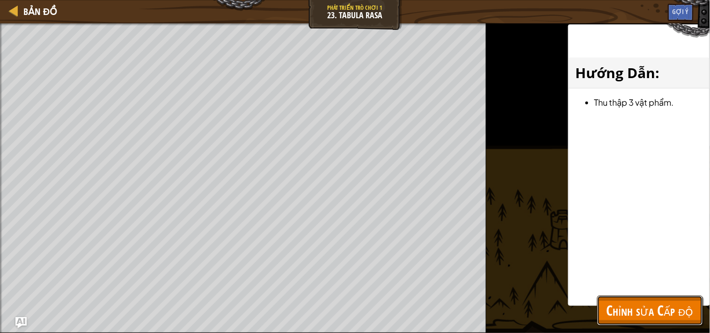
click at [611, 299] on span "Chỉnh sửa Cấp độ" at bounding box center [649, 310] width 87 height 19
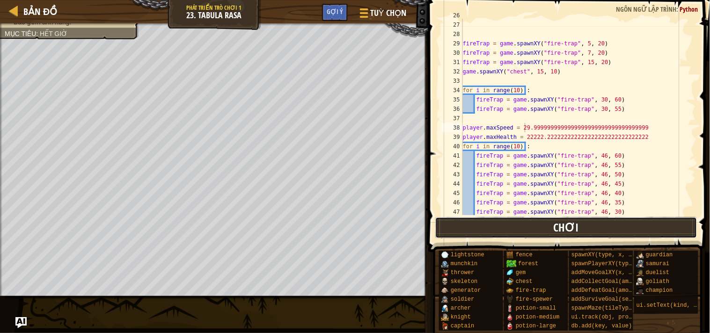
click at [585, 225] on button "Chơi" at bounding box center [566, 228] width 262 height 22
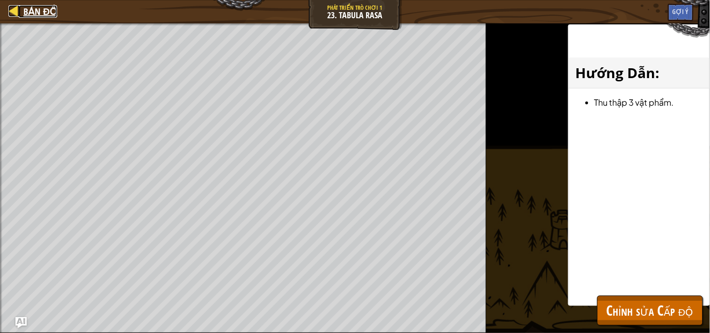
click at [24, 11] on span "Bản đồ" at bounding box center [40, 11] width 34 height 13
select select "vi"
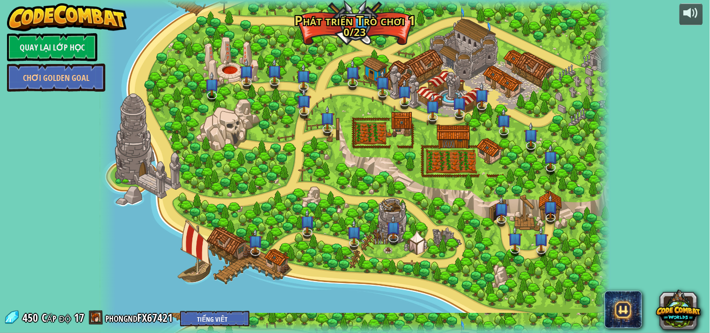
select select "vi"
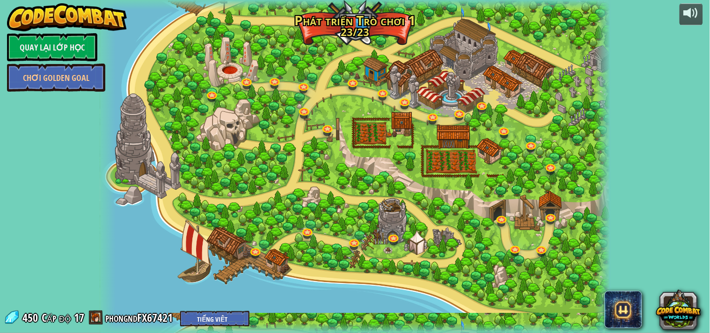
select select "vi"
click at [639, 7] on div at bounding box center [691, 13] width 15 height 15
click at [253, 251] on link at bounding box center [256, 250] width 19 height 19
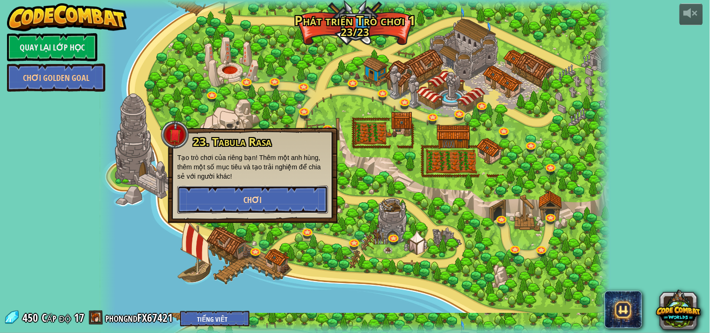
click at [250, 204] on span "Chơi" at bounding box center [253, 200] width 18 height 12
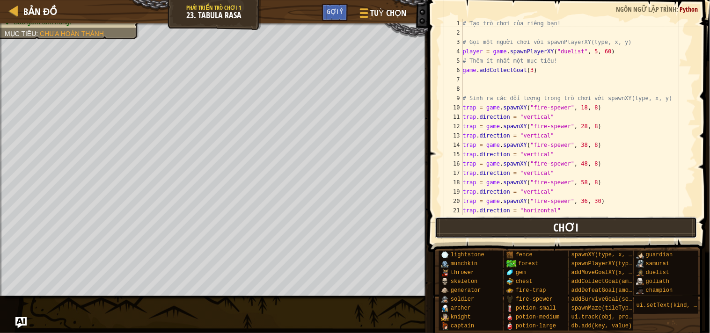
click at [457, 227] on button "Chơi" at bounding box center [566, 228] width 262 height 22
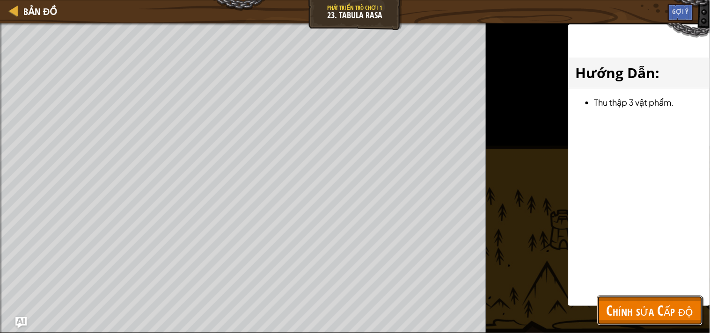
click at [617, 296] on button "Chỉnh sửa Cấp độ" at bounding box center [650, 311] width 106 height 30
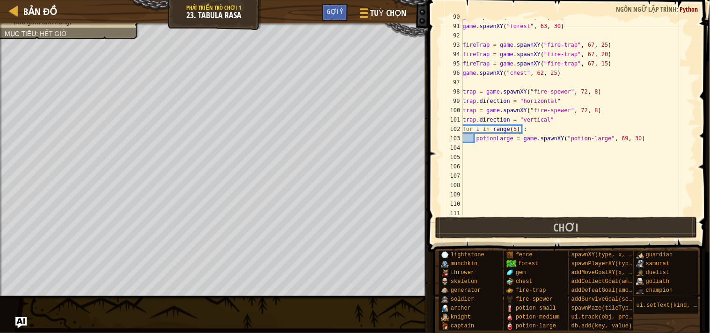
scroll to position [870, 0]
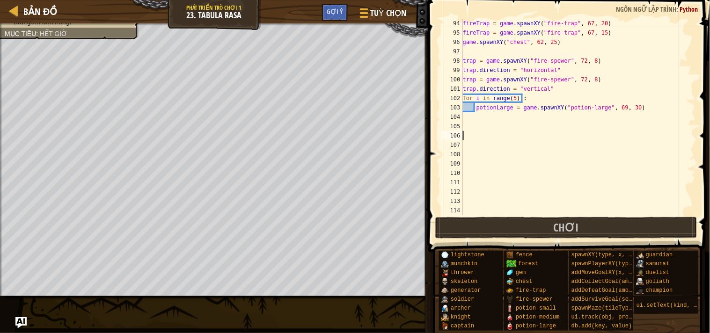
click at [494, 133] on div "fireTrap = game . spawnXY ( "fire-trap" , 67 , 20 ) fireTrap = game . spawnXY (…" at bounding box center [574, 126] width 227 height 215
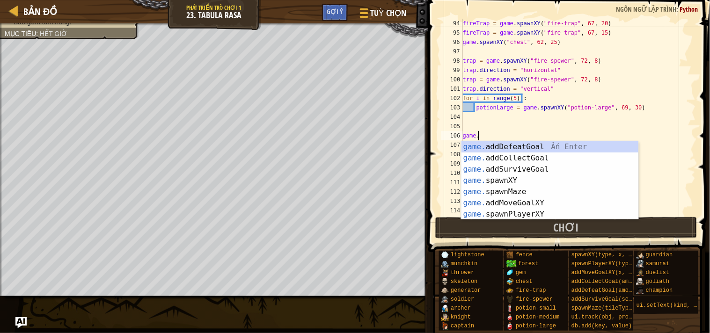
scroll to position [4, 0]
click at [522, 179] on div "game .addDefeatGoal Ấn Enter game .addCollectGoal Ấn Enter game .addSurviveGoal…" at bounding box center [549, 191] width 177 height 101
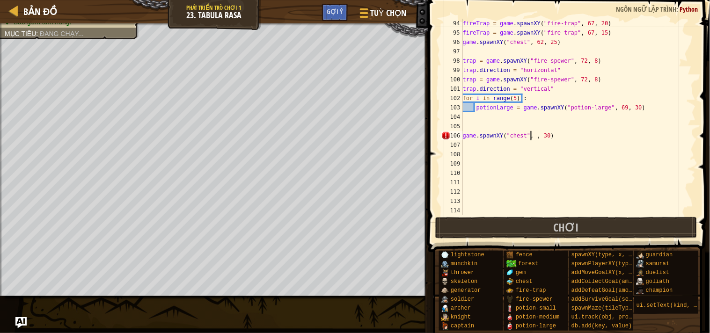
scroll to position [4, 6]
type textarea "game.spawnXY("chest", 42, 16)"
click at [571, 167] on div "fireTrap = game . spawnXY ( "fire-trap" , 67 , 20 ) fireTrap = game . spawnXY (…" at bounding box center [574, 126] width 227 height 215
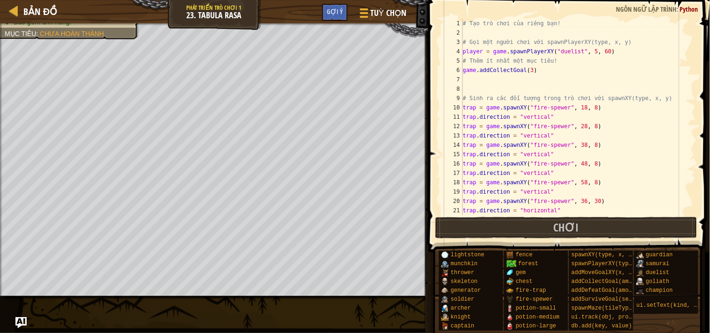
scroll to position [0, 0]
click at [523, 68] on div "# Tạo trò chơi của riêng bạn! # Gọi một người chơi với spawnPlayerXY(type, x, y…" at bounding box center [574, 126] width 227 height 215
type textarea "game.addCollectGoal(4)"
click at [491, 229] on button "Chơi" at bounding box center [566, 228] width 262 height 22
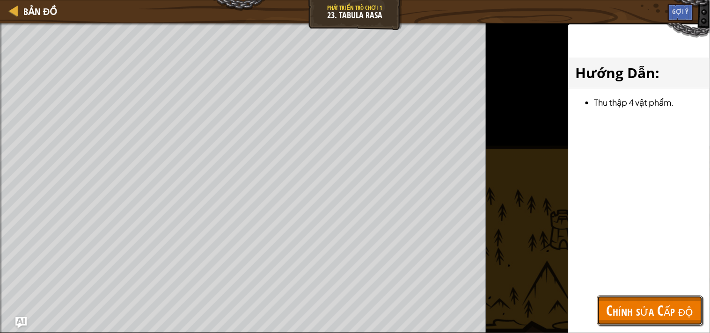
click at [637, 299] on span "Chỉnh sửa Cấp độ" at bounding box center [649, 310] width 87 height 19
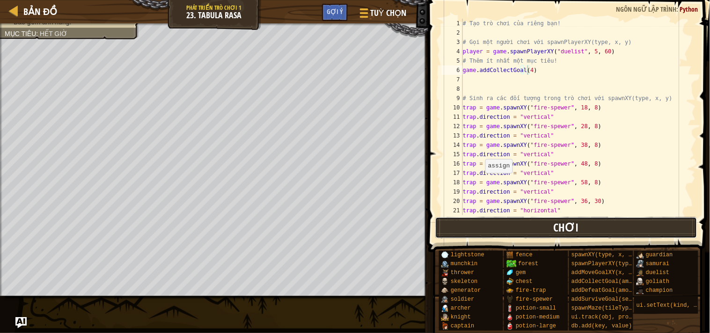
click at [600, 232] on button "Chơi" at bounding box center [566, 228] width 262 height 22
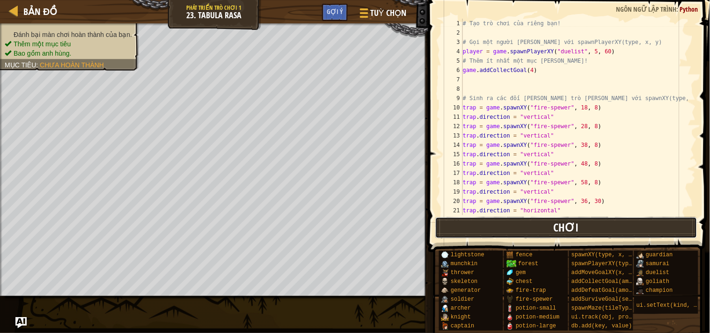
click at [462, 222] on button "Chơi" at bounding box center [566, 228] width 262 height 22
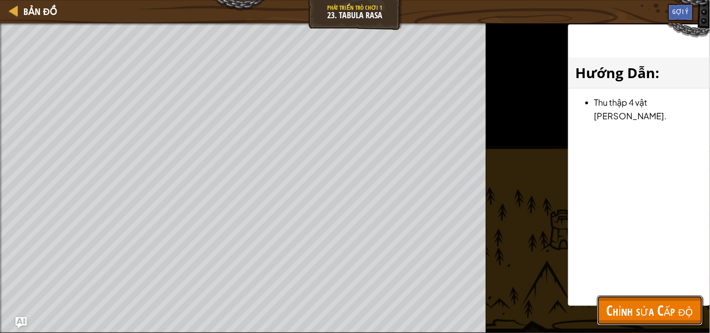
click at [646, 305] on span "Chỉnh sửa Cấp độ" at bounding box center [649, 310] width 87 height 19
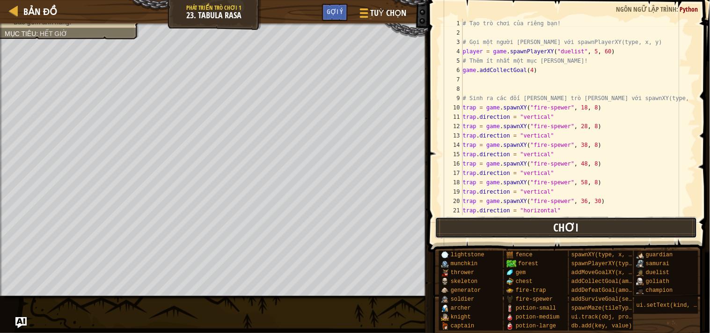
click at [602, 221] on button "Chơi" at bounding box center [566, 228] width 262 height 22
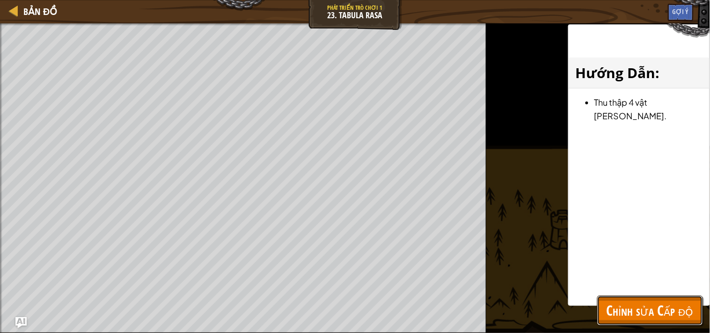
click at [631, 306] on span "Chỉnh sửa Cấp độ" at bounding box center [649, 310] width 87 height 19
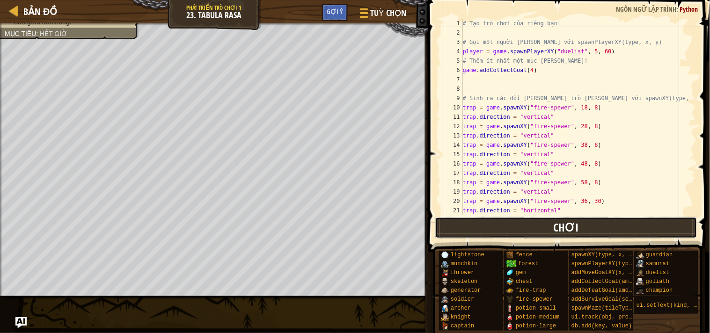
click at [478, 218] on button "Chơi" at bounding box center [566, 228] width 262 height 22
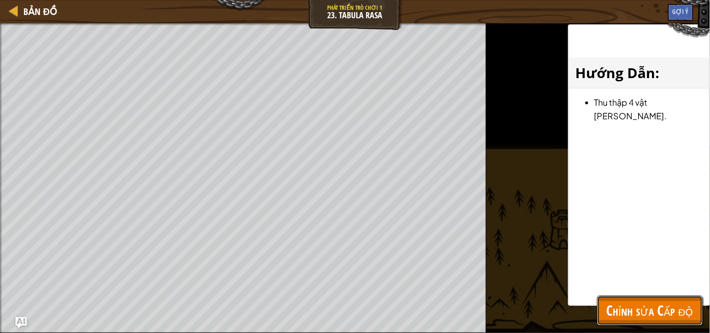
click at [601, 312] on button "Chỉnh sửa Cấp độ" at bounding box center [650, 311] width 106 height 30
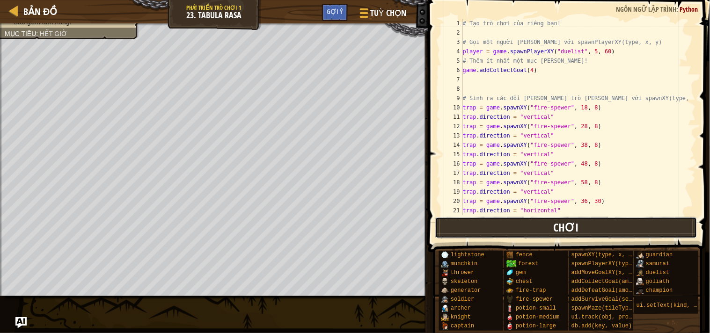
click at [495, 226] on button "Chơi" at bounding box center [566, 228] width 262 height 22
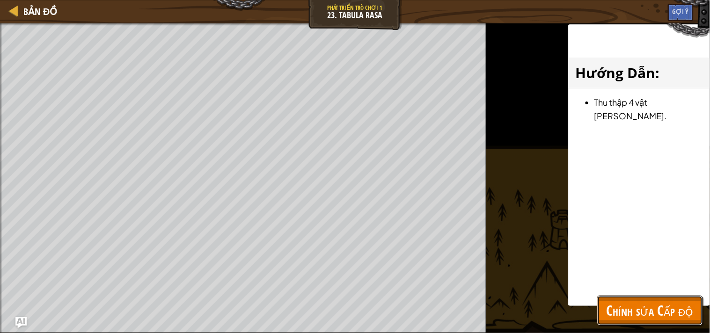
click at [685, 301] on span "Chỉnh sửa Cấp độ" at bounding box center [649, 310] width 87 height 19
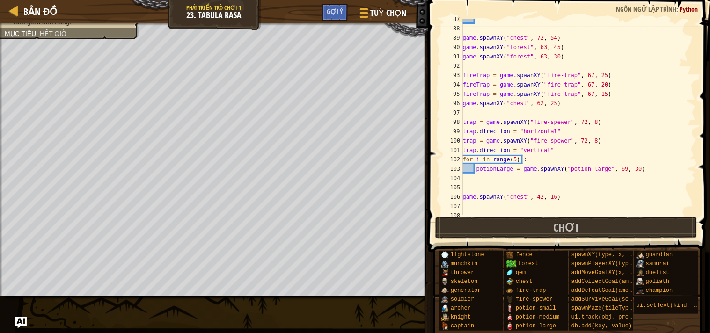
scroll to position [808, 0]
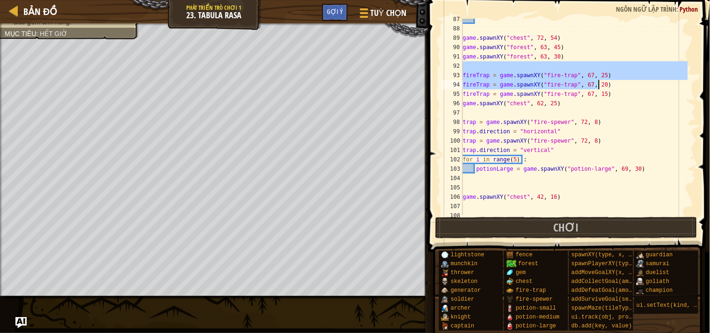
drag, startPoint x: 463, startPoint y: 69, endPoint x: 608, endPoint y: 85, distance: 145.9
click at [608, 85] on div "game . spawnXY ( "chest" , 72 , 54 ) game . spawnXY ( "forest" , 63 , 45 ) game…" at bounding box center [574, 122] width 227 height 215
type textarea "fireTrap = game.spawnXY("fire-trap", 67, 25) fireTrap = game.spawnXY("fire-trap…"
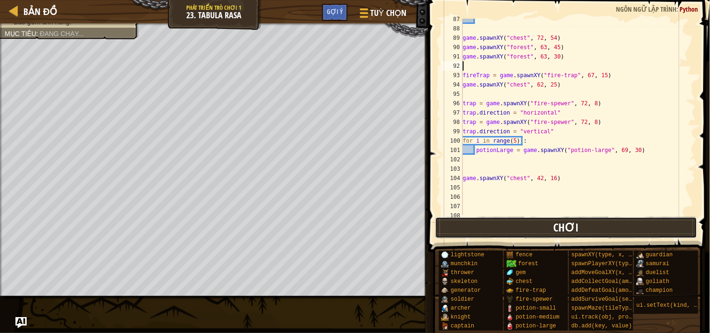
click at [547, 227] on button "Chơi" at bounding box center [566, 228] width 262 height 22
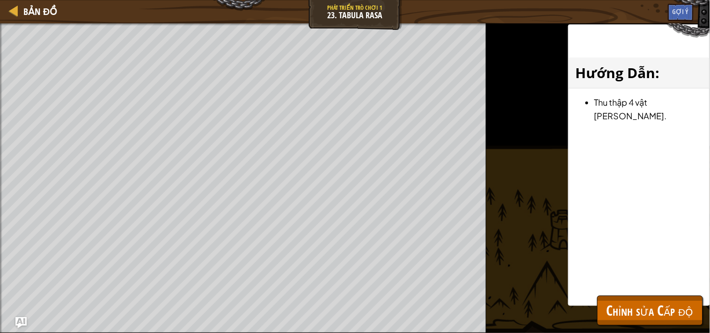
click at [642, 330] on div "Đánh bại màn chơi hoàn thành của bạn. Thêm một mục tiêu Bao gồm anh hùng. Mục t…" at bounding box center [355, 178] width 710 height 310
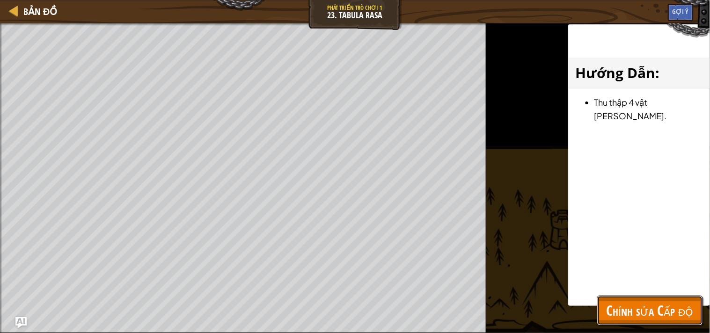
click at [637, 311] on span "Chỉnh sửa Cấp độ" at bounding box center [649, 310] width 87 height 19
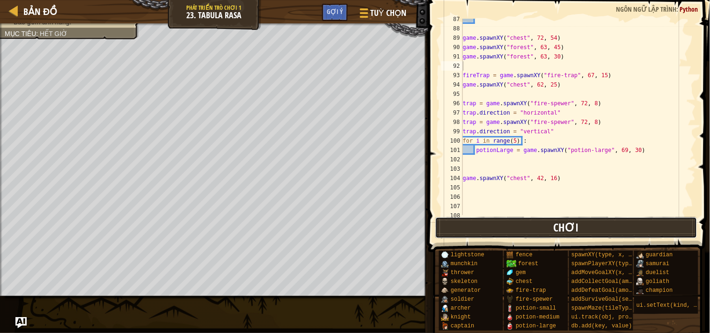
click at [571, 234] on span "Chơi" at bounding box center [565, 227] width 25 height 15
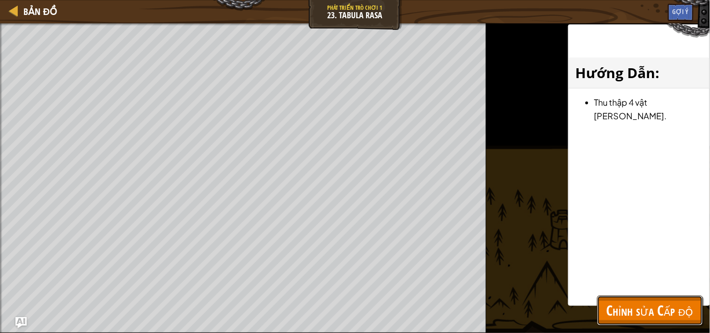
click at [597, 298] on button "Chỉnh sửa Cấp độ" at bounding box center [650, 311] width 106 height 30
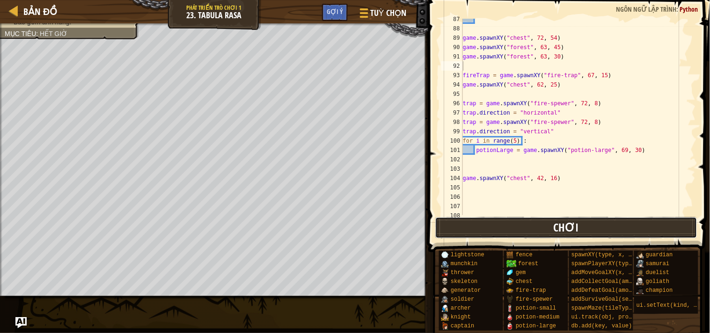
click at [579, 225] on button "Chơi" at bounding box center [566, 228] width 262 height 22
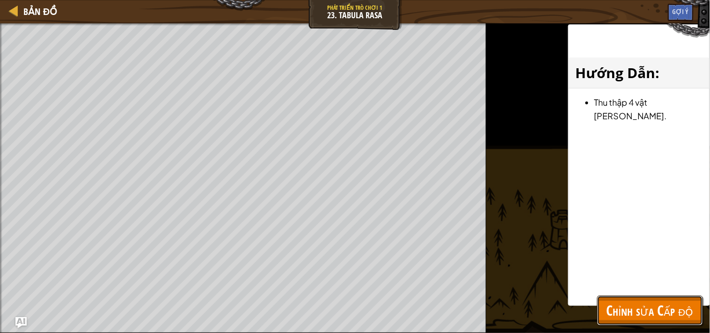
click at [628, 306] on span "Chỉnh sửa Cấp độ" at bounding box center [649, 310] width 87 height 19
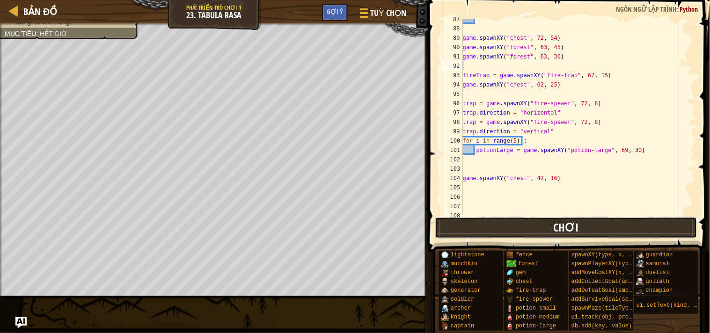
click at [534, 236] on button "Chơi" at bounding box center [566, 228] width 262 height 22
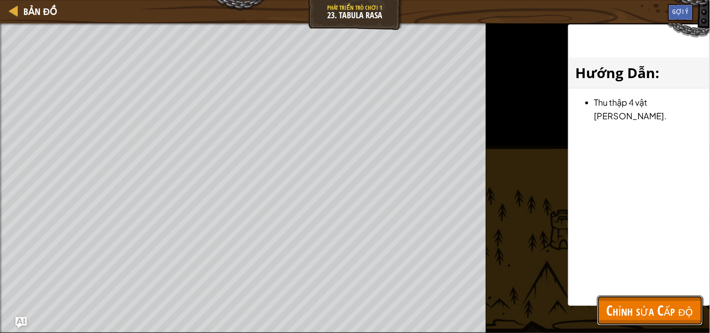
click at [609, 306] on span "Chỉnh sửa Cấp độ" at bounding box center [649, 310] width 87 height 19
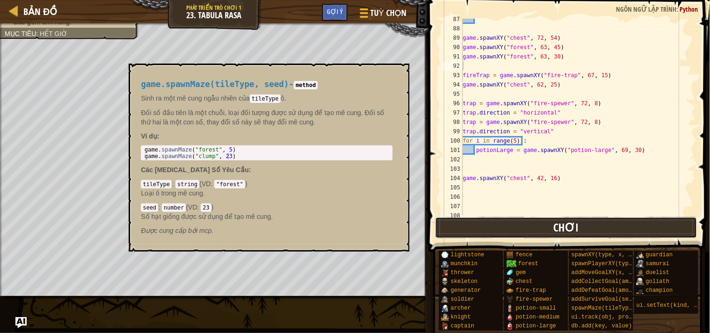
click at [538, 225] on button "Chơi" at bounding box center [566, 228] width 262 height 22
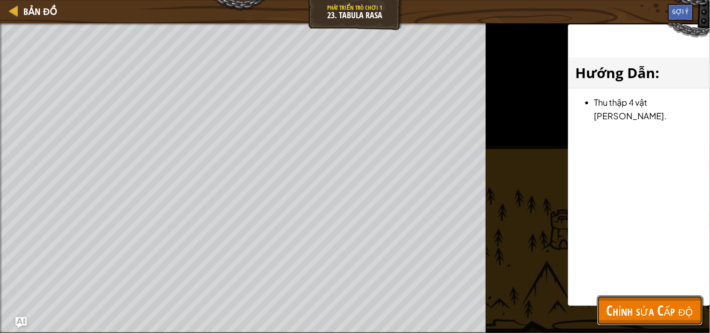
click at [649, 303] on span "Chỉnh sửa Cấp độ" at bounding box center [649, 310] width 87 height 19
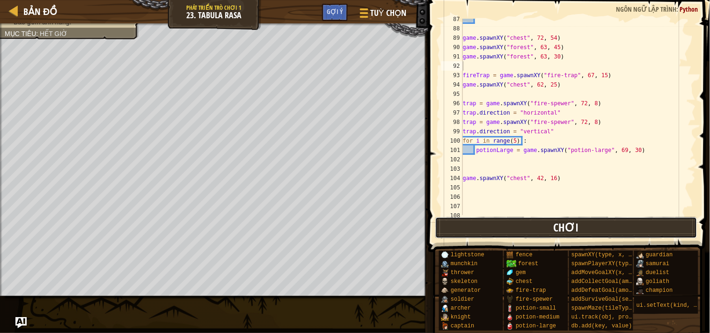
click at [637, 233] on button "Chơi" at bounding box center [566, 228] width 262 height 22
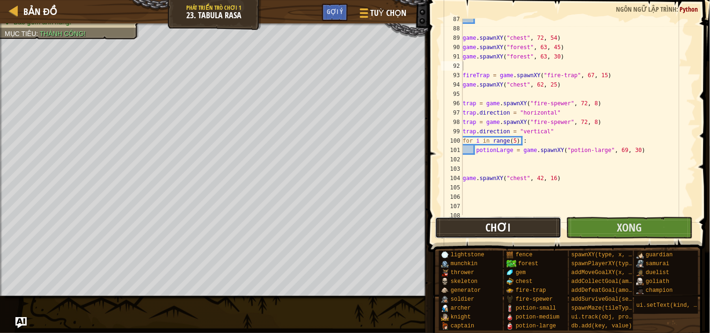
click at [446, 222] on button "Chơi" at bounding box center [498, 228] width 126 height 22
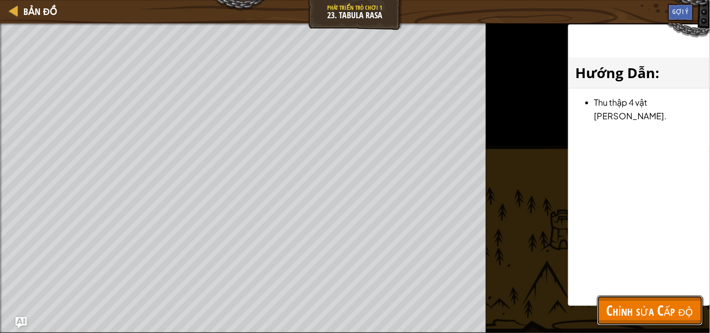
click at [652, 314] on span "Chỉnh sửa Cấp độ" at bounding box center [649, 310] width 87 height 19
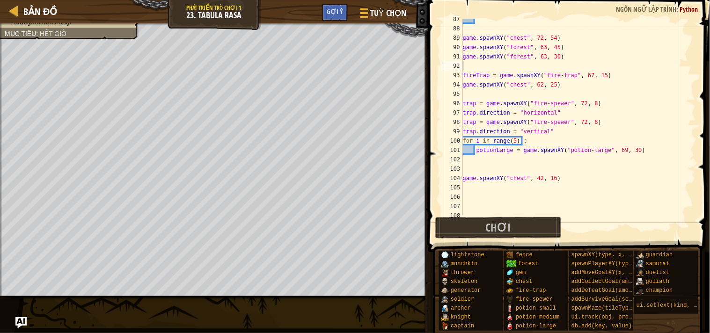
scroll to position [840, 0]
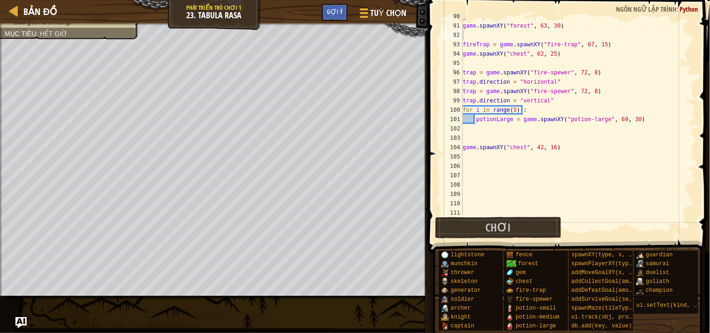
click at [512, 171] on div "game . spawnXY ( "forest" , 63 , 45 ) game . spawnXY ( "forest" , 63 , 30 ) fir…" at bounding box center [574, 119] width 227 height 215
click at [516, 177] on div "game . spawnXY ( "forest" , 63 , 45 ) game . spawnXY ( "forest" , 63 , 30 ) fir…" at bounding box center [574, 119] width 227 height 215
type textarea "ui.track(game,"collected""
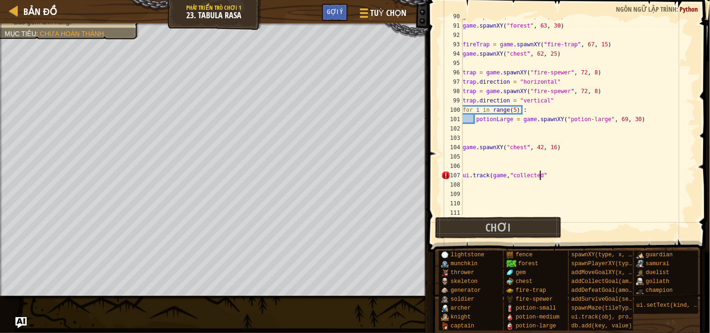
type textarea "ui.track(game,"collected")"
click at [521, 225] on button "Chơi" at bounding box center [498, 228] width 126 height 22
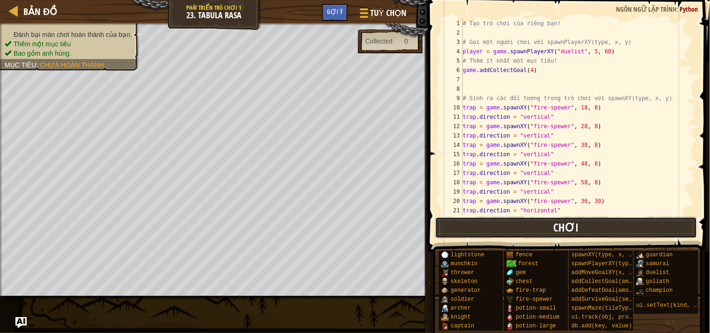
click at [470, 226] on button "Chơi" at bounding box center [566, 228] width 262 height 22
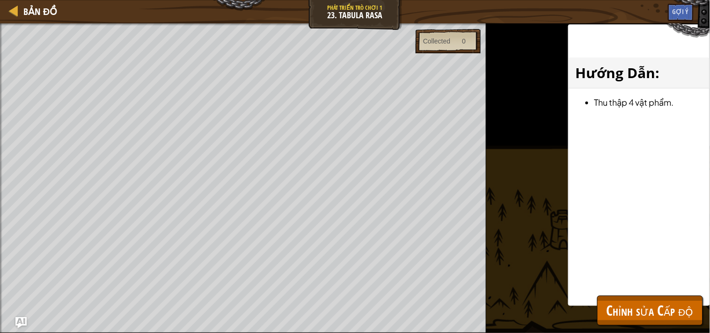
click at [586, 316] on div "Đánh bại màn chơi hoàn thành của bạn. Thêm một mục tiêu Bao gồm anh hùng. Mục t…" at bounding box center [355, 178] width 710 height 310
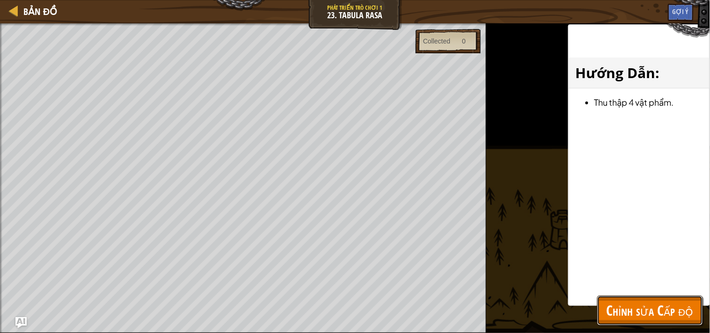
click at [600, 314] on button "Chỉnh sửa Cấp độ" at bounding box center [650, 311] width 106 height 30
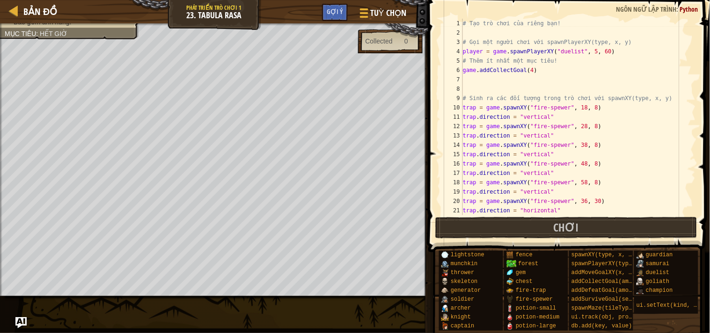
select select "vi"
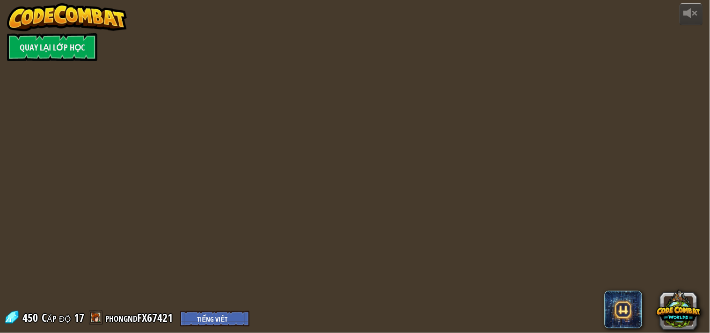
select select "vi"
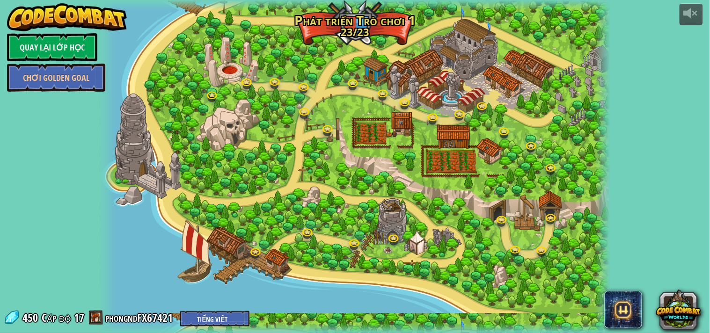
select select "vi"
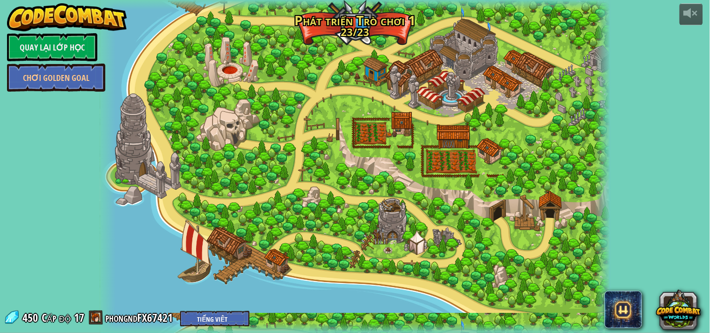
select select "vi"
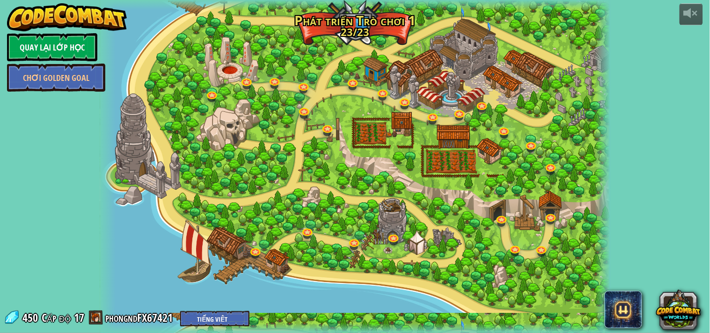
select select "vi"
click at [34, 49] on link "Quay lại Lớp Học" at bounding box center [52, 47] width 90 height 28
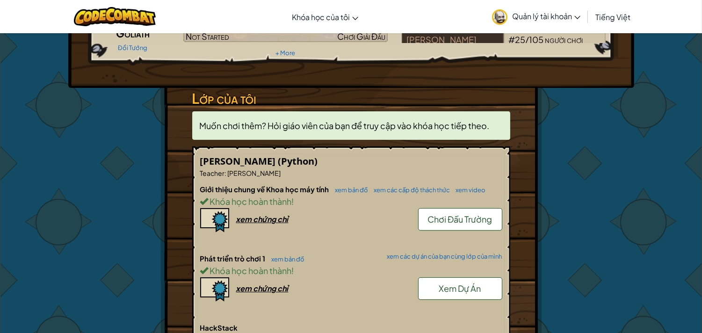
scroll to position [52, 0]
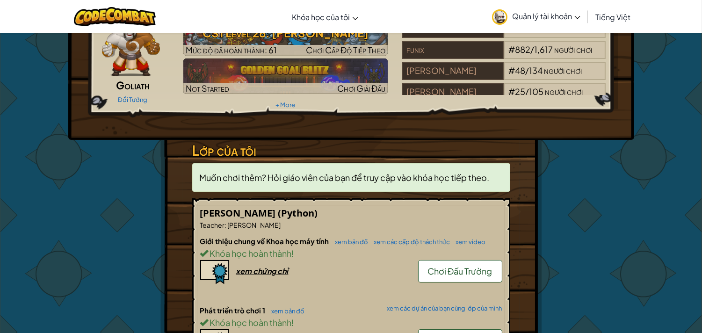
click at [286, 179] on span "Muốn chơi thêm? Hỏi giáo viên của bạn để truy cập vào khóa học tiếp theo." at bounding box center [345, 177] width 290 height 11
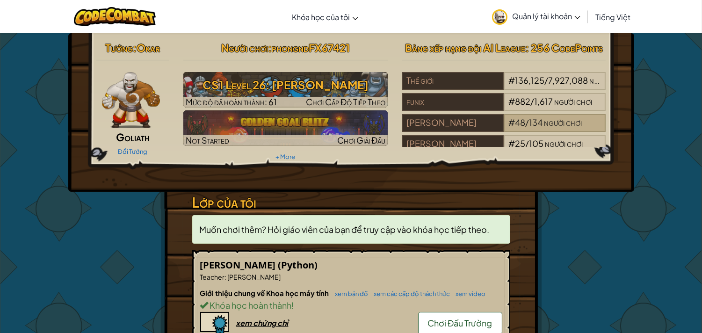
scroll to position [19, 0]
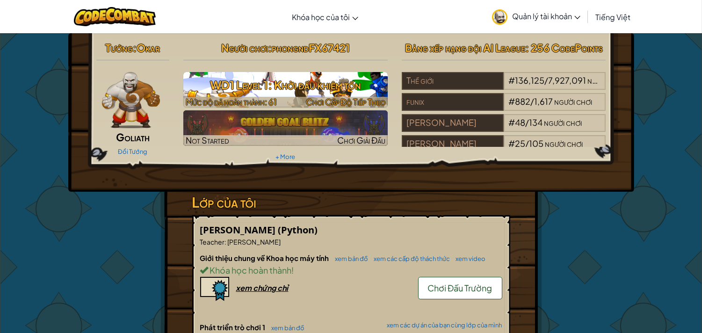
click at [336, 93] on h3 "WD1 Level 1: Khởi đầu khiêm tốn" at bounding box center [285, 84] width 204 height 21
select select "vi"
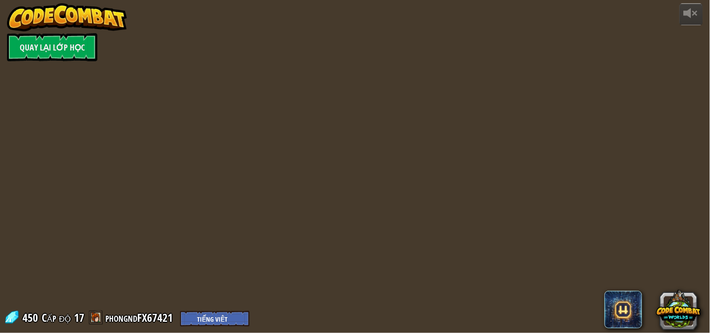
select select "vi"
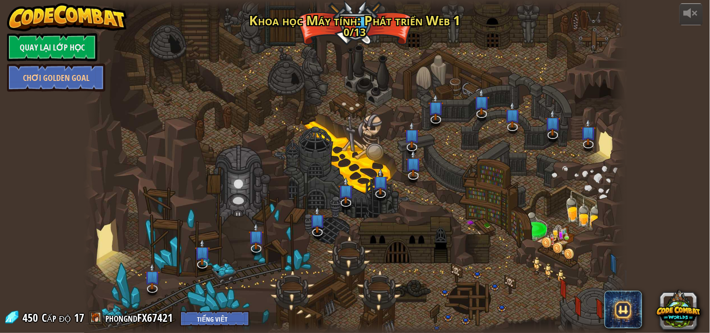
select select "vi"
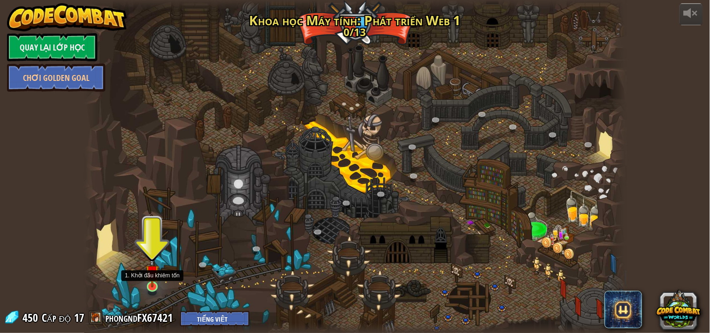
click at [148, 278] on img at bounding box center [152, 271] width 14 height 31
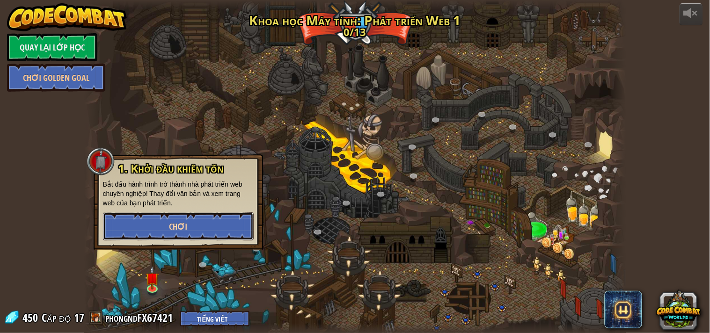
click at [181, 214] on button "Chơi" at bounding box center [178, 226] width 151 height 28
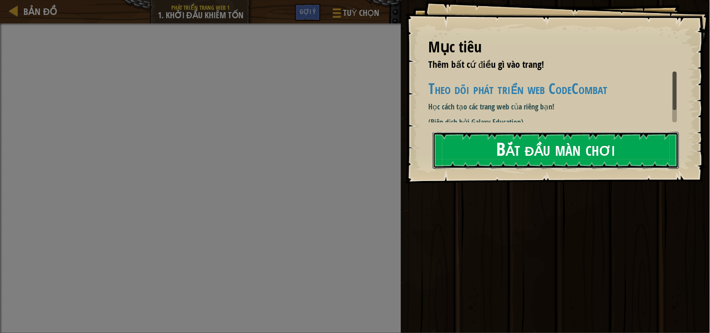
click at [479, 158] on button "Bắt đầu màn chơi" at bounding box center [556, 150] width 246 height 37
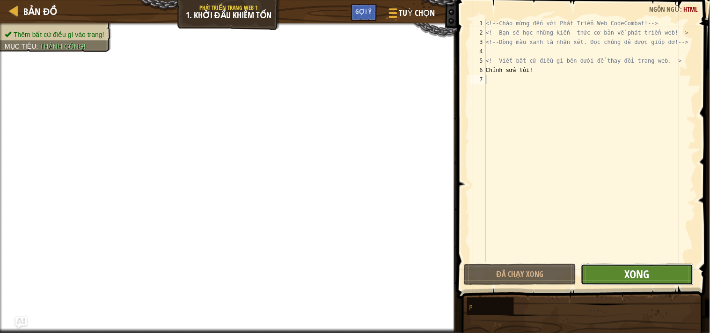
click at [639, 281] on span "Xong" at bounding box center [637, 274] width 25 height 15
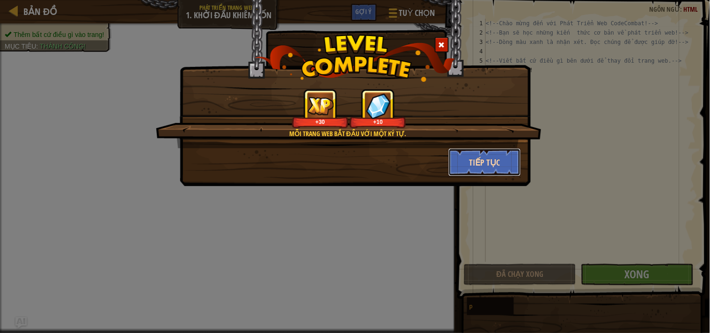
click at [488, 168] on button "Tiếp tục" at bounding box center [484, 162] width 73 height 28
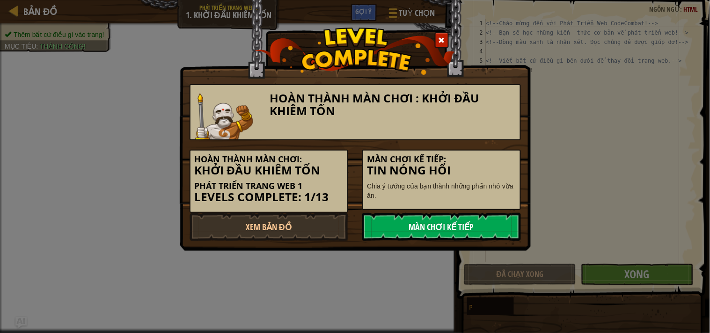
click at [486, 217] on link "Màn chơi kế tiếp" at bounding box center [441, 227] width 159 height 28
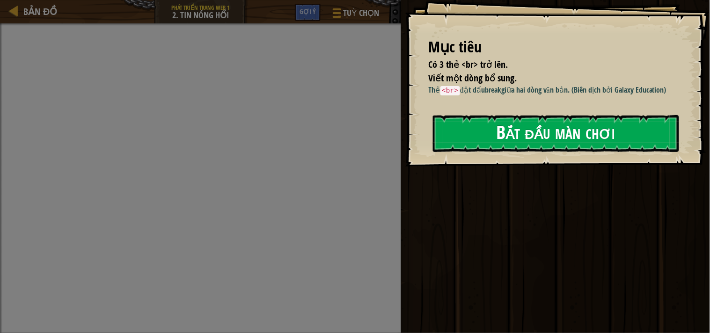
click at [463, 138] on button "Bắt đầu màn chơi" at bounding box center [556, 133] width 246 height 37
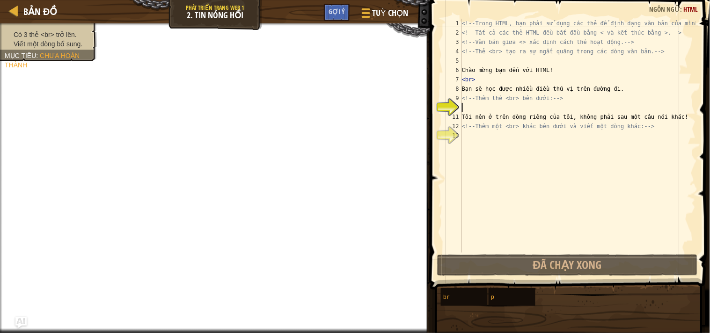
click at [464, 107] on div "<!-- Trong HTML, bạn phải sử dụng các thẻ để định dạng văn bản của mình. --> <!…" at bounding box center [592, 145] width 265 height 253
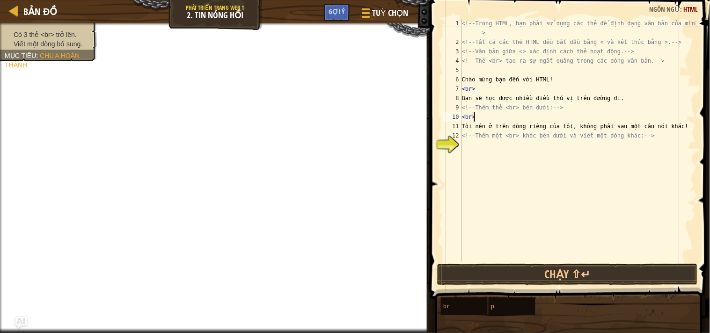
scroll to position [4, 0]
type textarea "<!-- Thêm một <br> khác bên dưới và viết một dòng khác: -->"
click at [463, 145] on div "<!-- Trong HTML, bạn phải sử dụng các thẻ để định dạng văn bản của mình. --> <!…" at bounding box center [578, 154] width 236 height 271
click at [477, 148] on div "<!-- Trong HTML, bạn phải sử dụng các thẻ để định dạng văn bản của mình. --> <!…" at bounding box center [578, 154] width 236 height 271
type textarea "<br>"
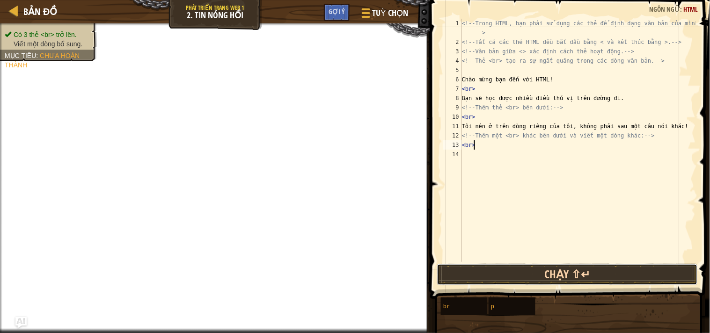
click at [504, 275] on button "Chạy ⇧↵" at bounding box center [567, 275] width 261 height 22
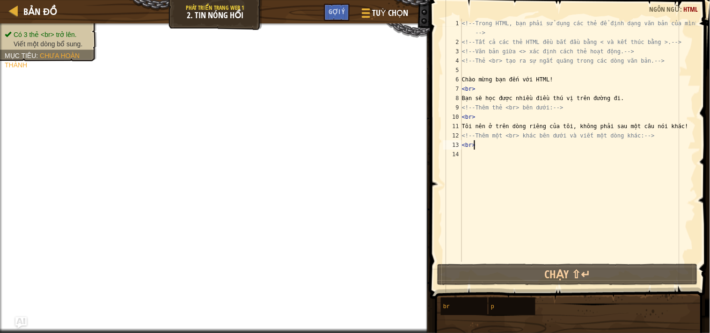
click at [529, 165] on div "<!-- Trong HTML, bạn phải sử dụng các thẻ để định dạng văn bản của mình. --> <!…" at bounding box center [578, 154] width 236 height 271
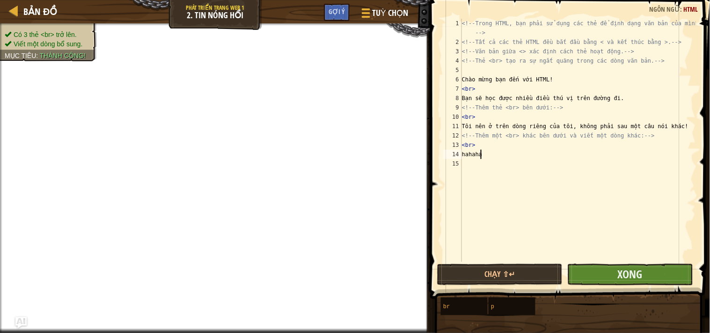
type textarea "hahaha"
click at [658, 269] on button "Xong" at bounding box center [629, 275] width 125 height 22
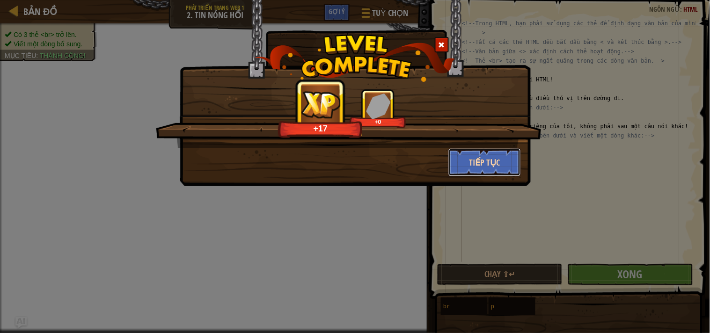
click at [473, 157] on button "Tiếp tục" at bounding box center [484, 162] width 73 height 28
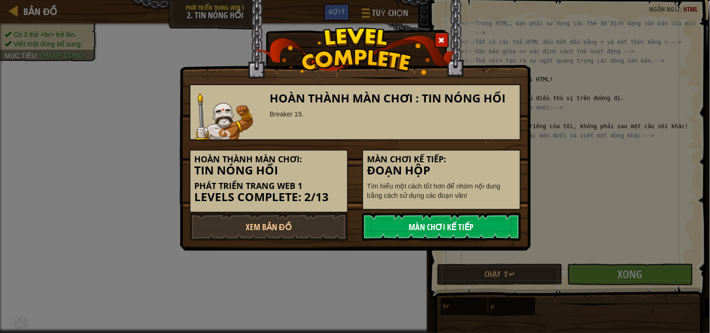
click at [434, 223] on link "Màn chơi kế tiếp" at bounding box center [441, 227] width 159 height 28
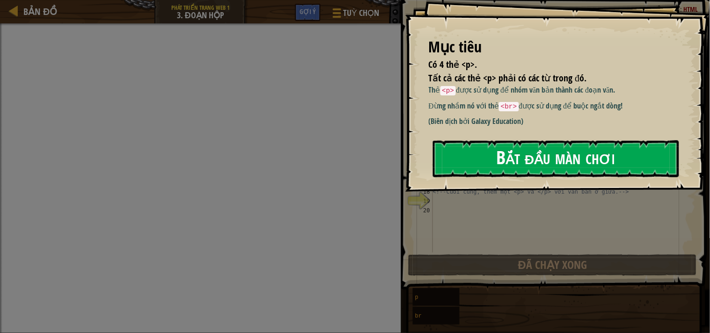
click at [536, 170] on button "Bắt đầu màn chơi" at bounding box center [556, 158] width 246 height 37
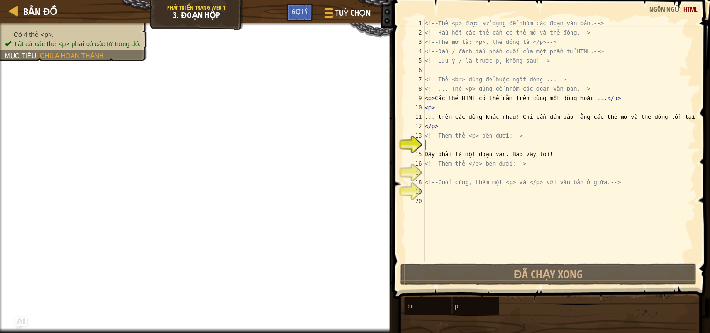
click at [459, 147] on div "<!-- Thẻ <p> được sử dụng để nhóm các đoạn văn bản. --> <!-- Hầu hết các thẻ cầ…" at bounding box center [559, 150] width 273 height 262
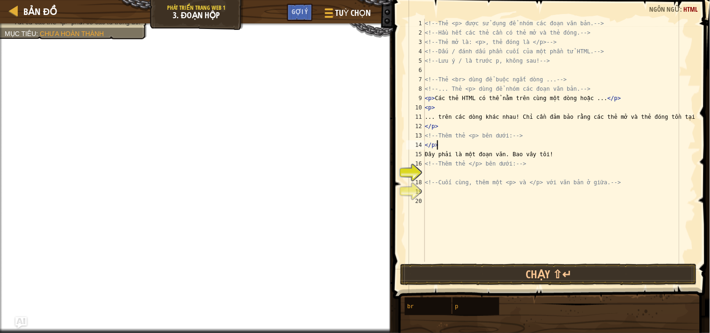
type textarea "</p>"
click at [445, 173] on div "<!-- Thẻ <p> được sử dụng để nhóm các đoạn văn bản. --> <!-- Hầu hết các thẻ cầ…" at bounding box center [559, 150] width 273 height 262
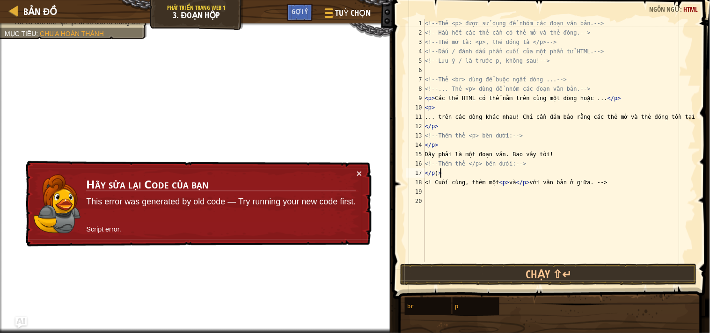
click at [454, 177] on div "<!-- Thẻ <p> được sử dụng để nhóm các đoạn văn bản. --> <!-- Hầu hết các thẻ cầ…" at bounding box center [559, 150] width 273 height 262
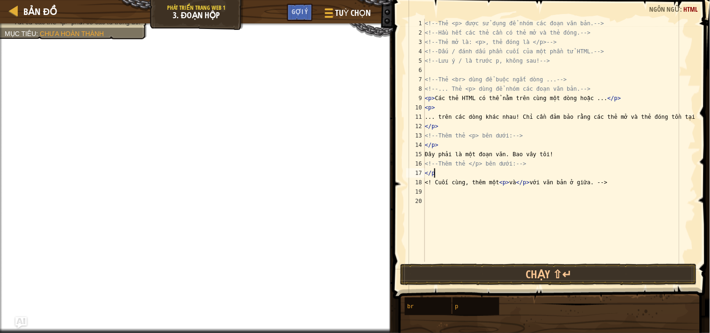
scroll to position [4, 0]
type textarea "</p>"
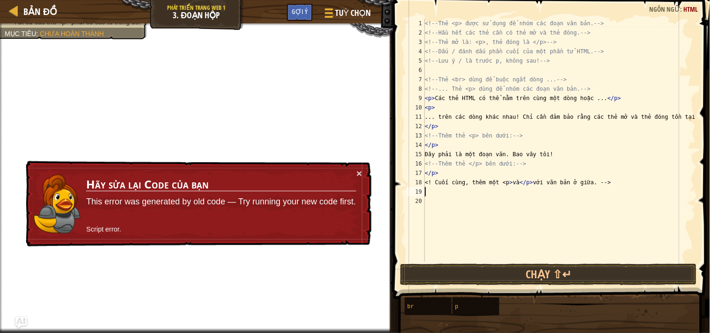
click at [454, 195] on div "<!-- Thẻ <p> được sử dụng để nhóm các đoạn văn bản. --> <!-- Hầu hết các thẻ cầ…" at bounding box center [559, 150] width 273 height 262
click at [512, 190] on div "<!-- Thẻ <p> được sử dụng để nhóm các đoạn văn bản. --> <!-- Hầu hết các thẻ cầ…" at bounding box center [559, 150] width 273 height 262
click at [466, 175] on div "<!-- Thẻ <p> được sử dụng để nhóm các đoạn văn bản. --> <!-- Hầu hết các thẻ cầ…" at bounding box center [559, 150] width 273 height 262
click at [438, 184] on div "<!-- Thẻ <p> được sử dụng để nhóm các đoạn văn bản. --> <!-- Hầu hết các thẻ cầ…" at bounding box center [559, 150] width 273 height 262
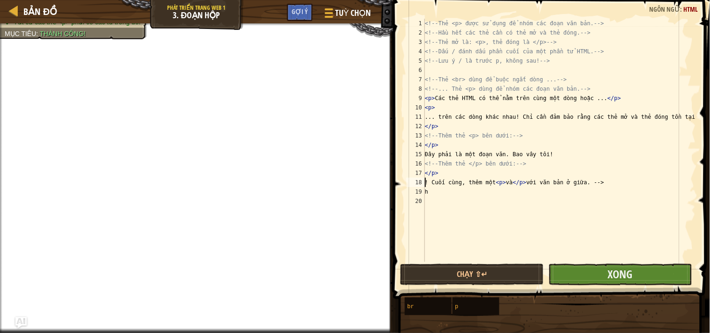
type textarea "! Cuối cùng, thêm một <p> và </p> với văn bản ở giữa. -->"
click at [593, 280] on button "Xong" at bounding box center [620, 275] width 144 height 22
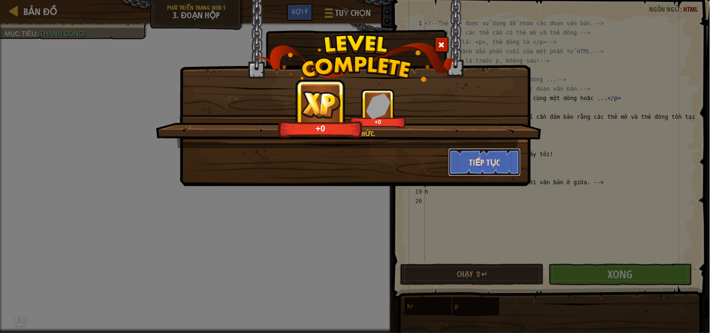
click at [478, 157] on button "Tiếp tục" at bounding box center [484, 162] width 73 height 28
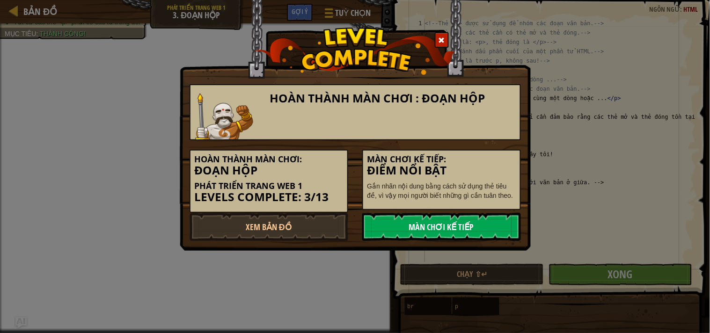
click at [433, 222] on link "Màn chơi kế tiếp" at bounding box center [441, 227] width 159 height 28
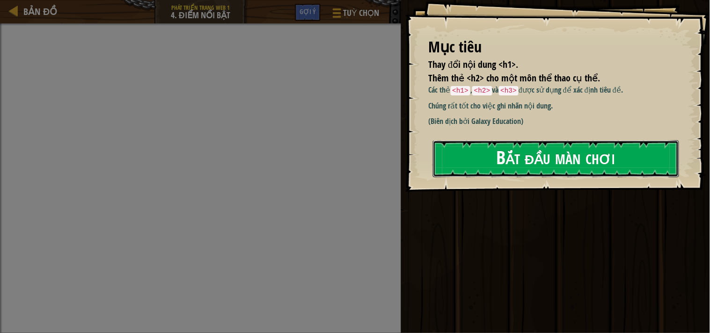
click at [492, 153] on button "Bắt đầu màn chơi" at bounding box center [556, 158] width 246 height 37
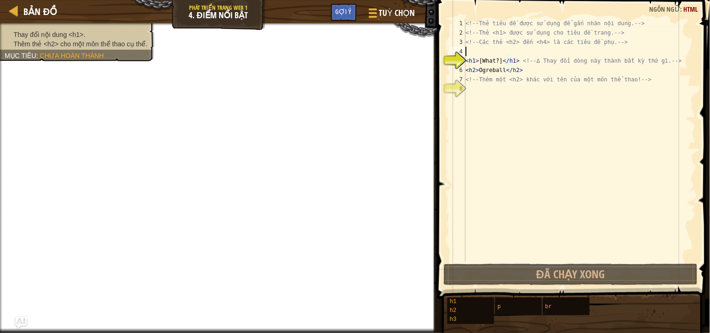
click at [490, 49] on div "<!-- Thẻ tiêu đề được sử dụng để gắn nhãn nội dung. --> <!-- Thẻ <h1> được sử d…" at bounding box center [580, 150] width 232 height 262
click at [490, 58] on div "<!-- Thẻ tiêu đề được sử dụng để gắn nhãn nội dung. --> <!-- Thẻ <h1> được sử d…" at bounding box center [580, 150] width 232 height 262
click at [506, 65] on div "<!-- Thẻ tiêu đề được sử dụng để gắn nhãn nội dung. --> <!-- Thẻ <h1> được sử d…" at bounding box center [580, 150] width 232 height 262
click at [527, 59] on div "<!-- Thẻ tiêu đề được sử dụng để gắn nhãn nội dung. --> <!-- Thẻ <h1> được sử d…" at bounding box center [580, 150] width 232 height 262
click at [510, 44] on div "<!-- Thẻ tiêu đề được sử dụng để gắn nhãn nội dung. --> <!-- Thẻ <h1> được sử d…" at bounding box center [580, 150] width 232 height 262
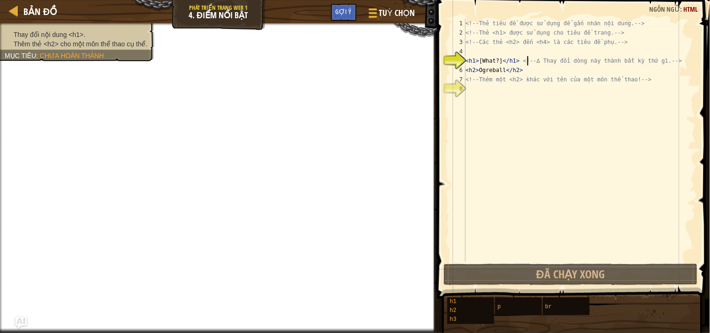
type textarea "<!-- Các thẻ <h2> đến <h4> là các tiêu đề phụ. -->"
click at [510, 53] on div "<!-- Thẻ tiêu đề được sử dụng để gắn nhãn nội dung. --> <!-- Thẻ <h1> được sử d…" at bounding box center [580, 150] width 232 height 262
click at [502, 65] on div "<!-- Thẻ tiêu đề được sử dụng để gắn nhãn nội dung. --> <!-- Thẻ <h1> được sử d…" at bounding box center [580, 150] width 232 height 262
type textarea "<h1>[What?]</h1> <!-- ∆ Thay đổi dòng này thành bất kỳ thứ gì. -->"
click at [514, 65] on div "<!-- Thẻ tiêu đề được sử dụng để gắn nhãn nội dung. --> <!-- Thẻ <h1> được sử d…" at bounding box center [580, 150] width 232 height 262
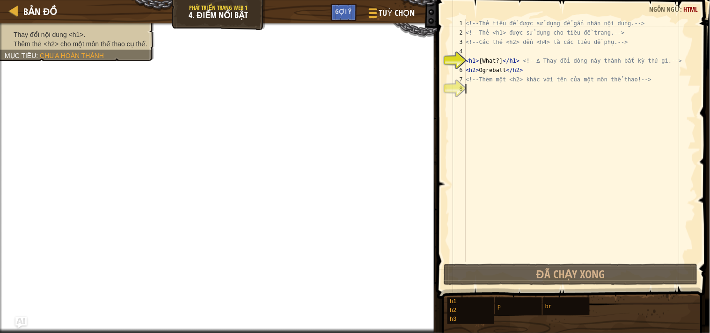
click at [486, 88] on div "<!-- Thẻ tiêu đề được sử dụng để gắn nhãn nội dung. --> <!-- Thẻ <h1> được sử d…" at bounding box center [580, 150] width 232 height 262
click at [473, 57] on div "<!-- Thẻ tiêu đề được sử dụng để gắn nhãn nội dung. --> <!-- Thẻ <h1> được sử d…" at bounding box center [580, 150] width 232 height 262
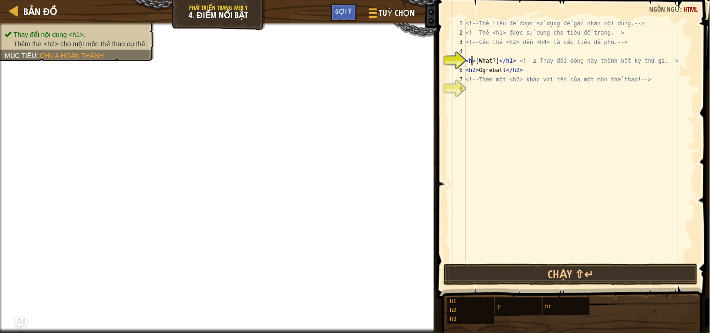
scroll to position [4, 0]
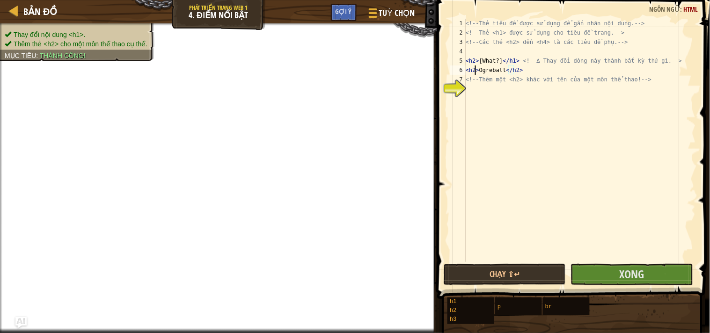
type textarea "<!-- Thêm một <h2> khác với tên của một môn thể thao! -->"
type textarea "<h2>"
click at [636, 262] on span at bounding box center [574, 136] width 280 height 327
click at [635, 263] on span at bounding box center [574, 136] width 280 height 327
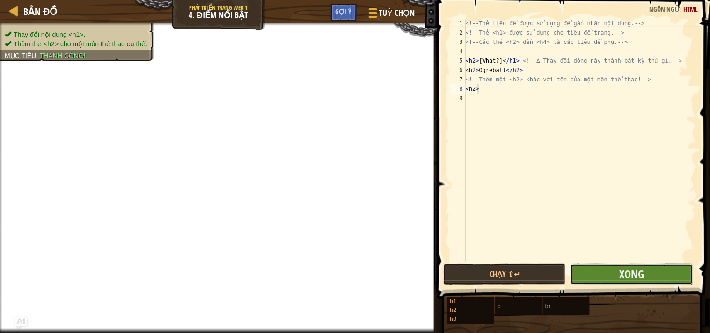
click at [634, 264] on button "Xong" at bounding box center [631, 275] width 122 height 22
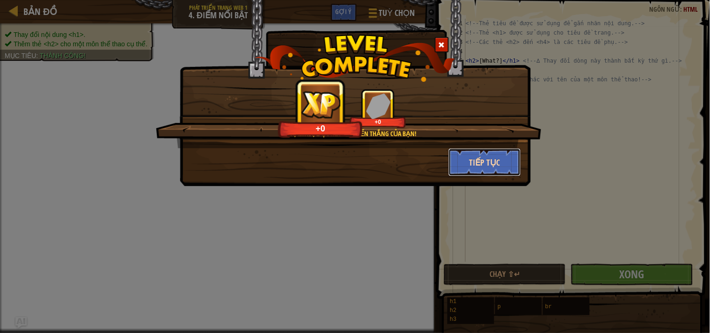
click at [459, 162] on button "Tiếp tục" at bounding box center [484, 162] width 73 height 28
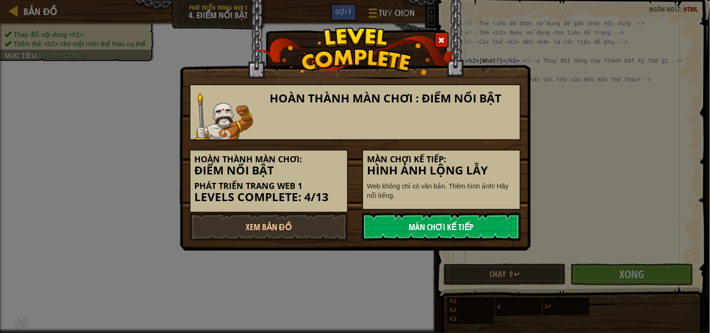
click at [444, 236] on link "Màn chơi kế tiếp" at bounding box center [441, 227] width 159 height 28
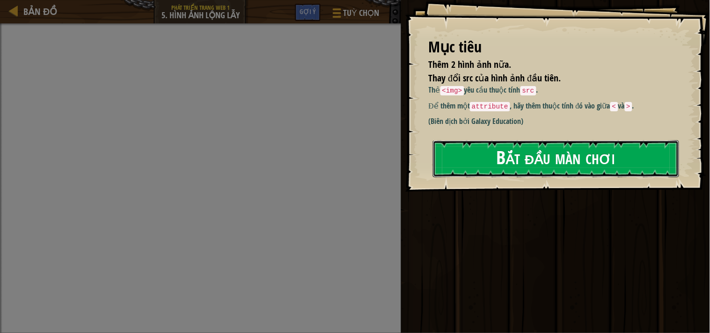
click at [487, 161] on button "Bắt đầu màn chơi" at bounding box center [556, 158] width 246 height 37
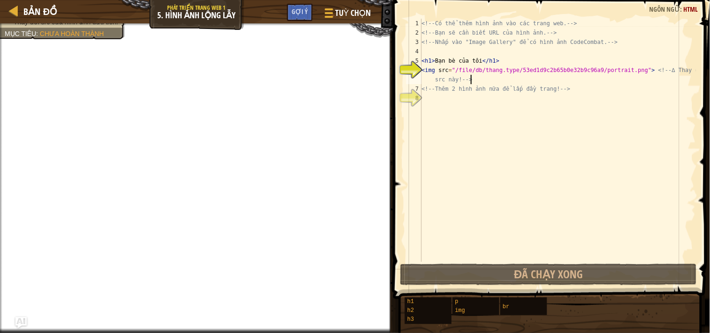
click at [520, 77] on div "<!-- Có thể thêm hình ảnh vào các trang web. --> <!-- Bạn sẽ cần biết URL của h…" at bounding box center [558, 150] width 276 height 262
click at [486, 76] on div "<!-- Có thể thêm hình ảnh vào các trang web. --> <!-- Bạn sẽ cần biết URL của h…" at bounding box center [558, 150] width 276 height 262
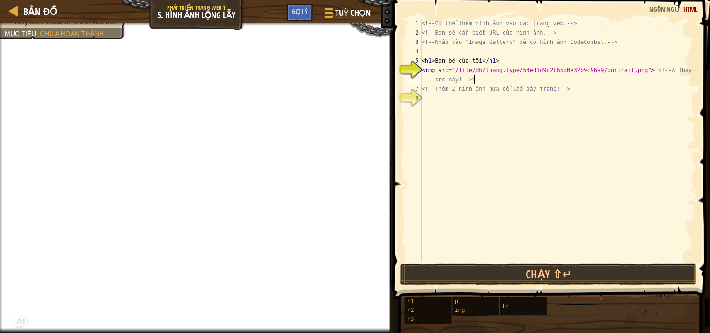
scroll to position [4, 25]
type textarea "<!-- Thêm 2 hình ảnh nữa để lấp đầy trang! -->"
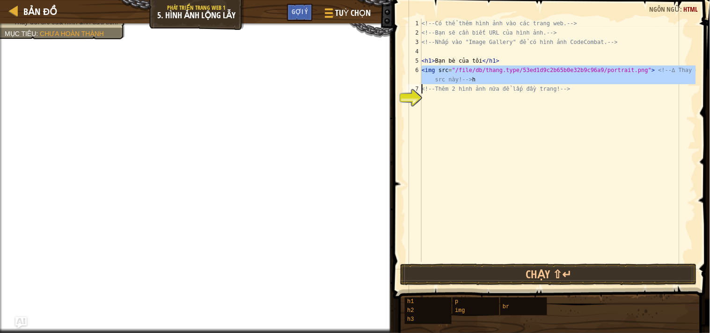
drag, startPoint x: 419, startPoint y: 67, endPoint x: 587, endPoint y: 81, distance: 169.0
click at [587, 81] on div "1 2 3 4 5 6 7 8 <!-- Có thể thêm hình ảnh vào các trang web. --> <!-- Bạn sẽ cầ…" at bounding box center [549, 140] width 291 height 243
type textarea "<img src="/file/db/thang.type/53ed1d9c2b65b0e32b9c96a9/portrait.png"> <!-- ∆ Th…"
click at [553, 107] on div "<!-- Có thể thêm hình ảnh vào các trang web. --> <!-- Bạn sẽ cần biết URL của h…" at bounding box center [558, 150] width 276 height 262
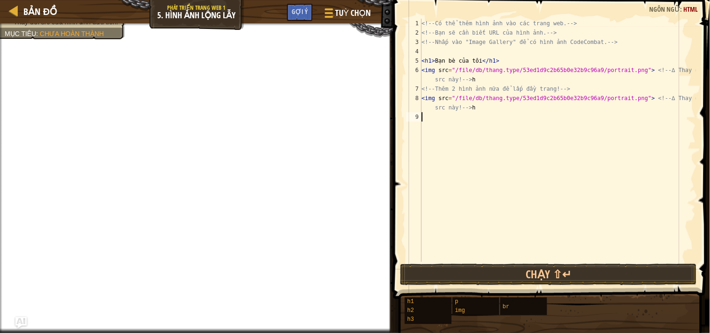
click at [474, 80] on div "<!-- Có thể thêm hình ảnh vào các trang web. --> <!-- Bạn sẽ cần biết URL của h…" at bounding box center [558, 150] width 276 height 262
type textarea "<img src="/file/db/thang.type/53ed1d9c2b65b0e32b9c96a9/portrait.png"> <!-- ∆ Th…"
click at [437, 120] on div "<!-- Có thể thêm hình ảnh vào các trang web. --> <!-- Bạn sẽ cần biết URL của h…" at bounding box center [558, 150] width 276 height 262
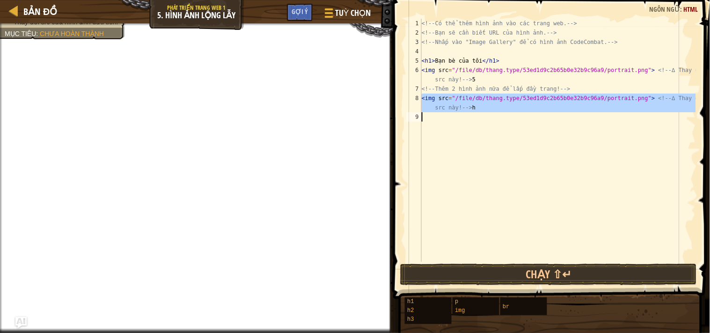
drag, startPoint x: 423, startPoint y: 95, endPoint x: 566, endPoint y: 118, distance: 145.1
click at [566, 118] on div "<!-- Có thể thêm hình ảnh vào các trang web. --> <!-- Bạn sẽ cần biết URL của h…" at bounding box center [558, 150] width 276 height 262
type textarea "<img src="/file/db/thang.type/53ed1d9c2b65b0e32b9c96a9/portrait.png"> <!-- ∆ Th…"
click at [561, 132] on div "<!-- Có thể thêm hình ảnh vào các trang web. --> <!-- Bạn sẽ cần biết URL của h…" at bounding box center [558, 140] width 276 height 243
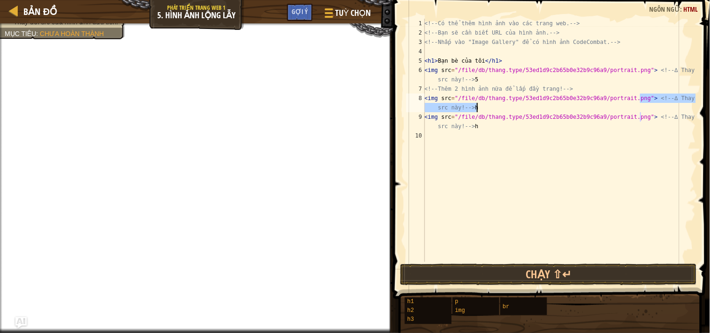
drag, startPoint x: 642, startPoint y: 96, endPoint x: 684, endPoint y: 109, distance: 44.5
click at [684, 109] on div "<!-- Có thể thêm hình ảnh vào các trang web. --> <!-- Bạn sẽ cần biết URL của h…" at bounding box center [558, 150] width 273 height 262
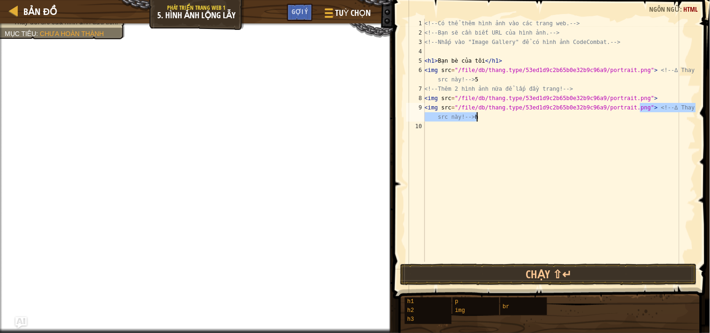
drag, startPoint x: 641, startPoint y: 109, endPoint x: 698, endPoint y: 120, distance: 57.7
click at [698, 120] on div "<img src="/file/db/thang.type/53ed1d9c2b65b0e32b9c96a9/portrait.png"> 1 2 3 4 5…" at bounding box center [550, 168] width 320 height 327
click at [653, 97] on div "<!-- Có thể thêm hình ảnh vào các trang web. --> <!-- Bạn sẽ cần biết URL của h…" at bounding box center [558, 150] width 273 height 262
type textarea "<img src="/file/db/thang.type/53ed1d9c2b65b0e32b9c96a9/portrait.png"> 2"
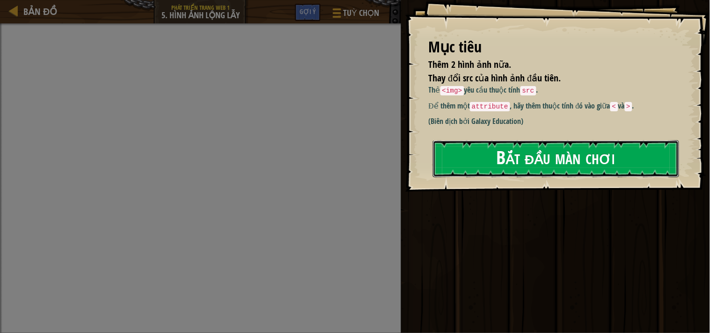
click at [554, 153] on button "Bắt đầu màn chơi" at bounding box center [556, 158] width 246 height 37
